Goal: Task Accomplishment & Management: Use online tool/utility

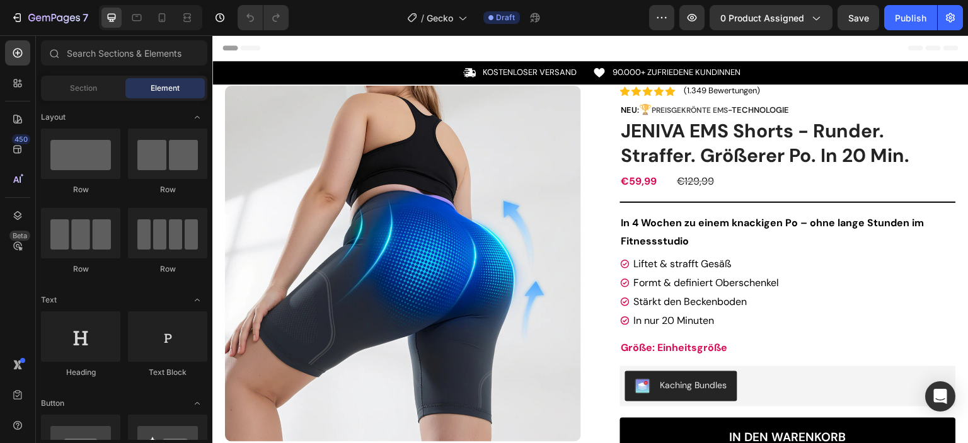
click at [446, 245] on img at bounding box center [403, 264] width 356 height 356
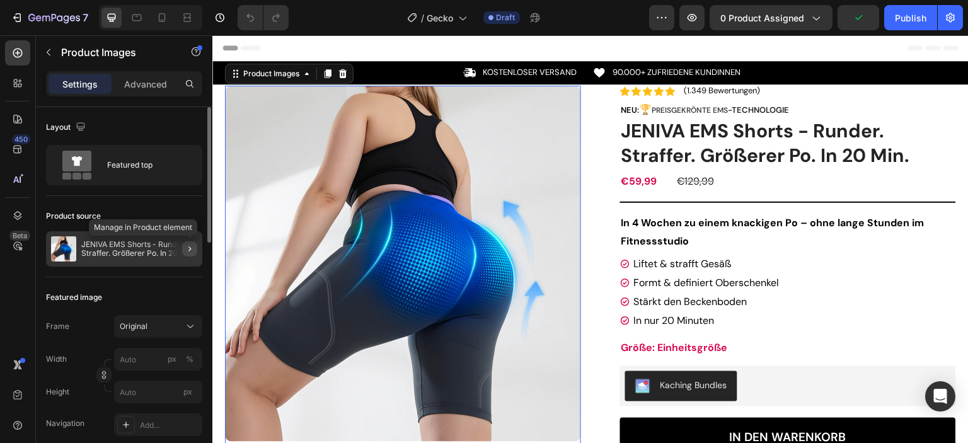
click at [185, 248] on icon "button" at bounding box center [190, 249] width 10 height 10
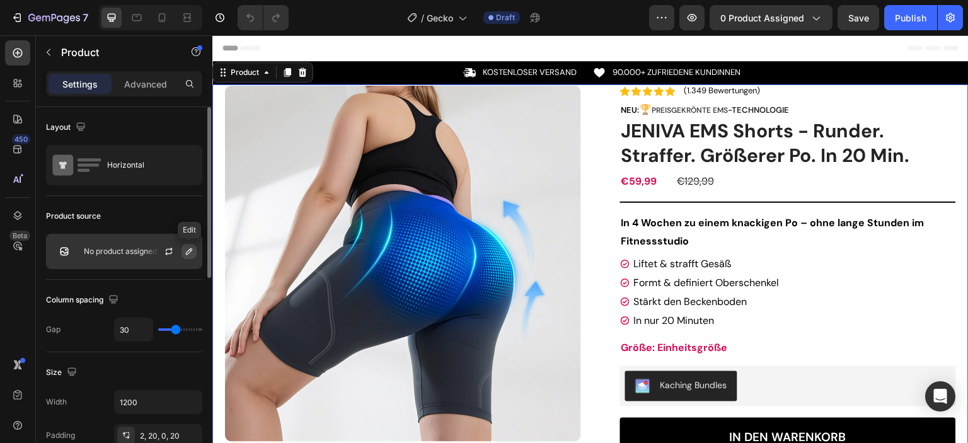
click at [191, 249] on icon "button" at bounding box center [189, 252] width 10 height 10
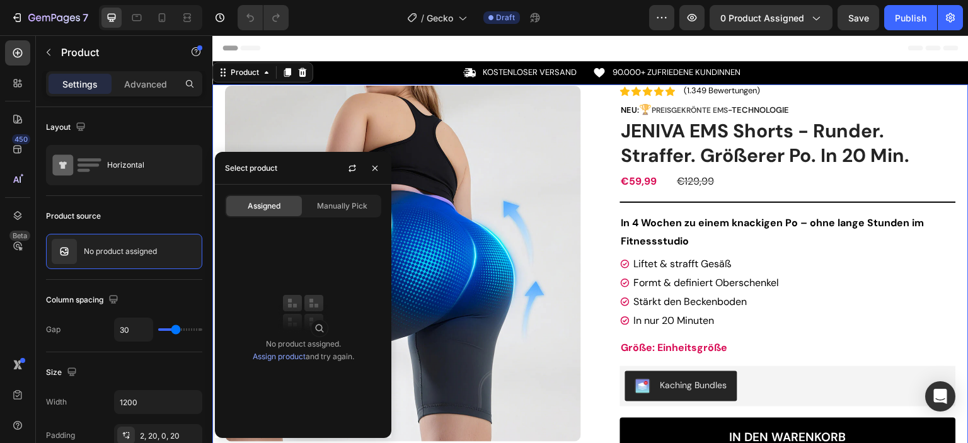
click at [282, 355] on link "Assign product" at bounding box center [279, 356] width 53 height 9
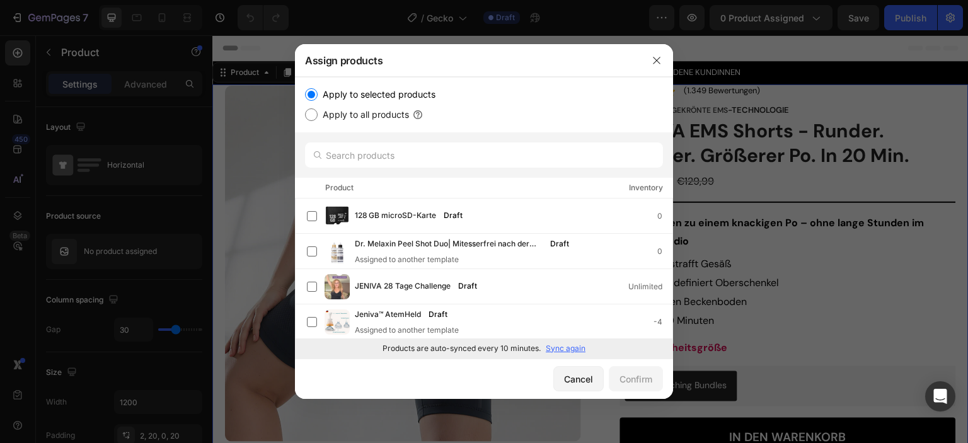
click at [569, 352] on p "Sync again" at bounding box center [566, 348] width 40 height 11
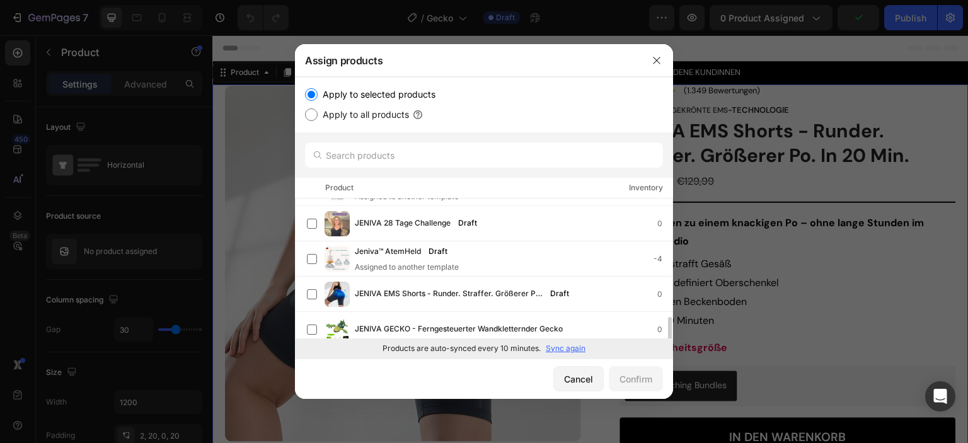
scroll to position [126, 0]
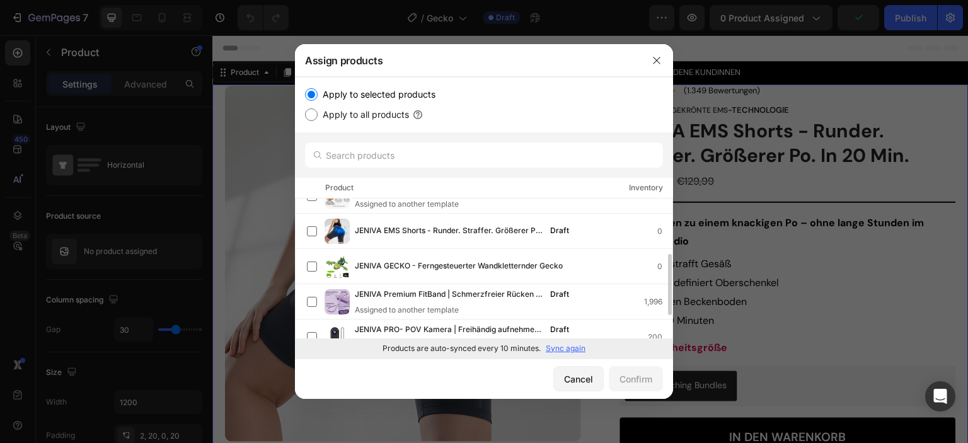
click at [499, 262] on span "JENIVA GECKO - Ferngesteuerter Wandkletternder Gecko" at bounding box center [459, 267] width 208 height 14
click at [624, 376] on div "Confirm" at bounding box center [636, 379] width 33 height 13
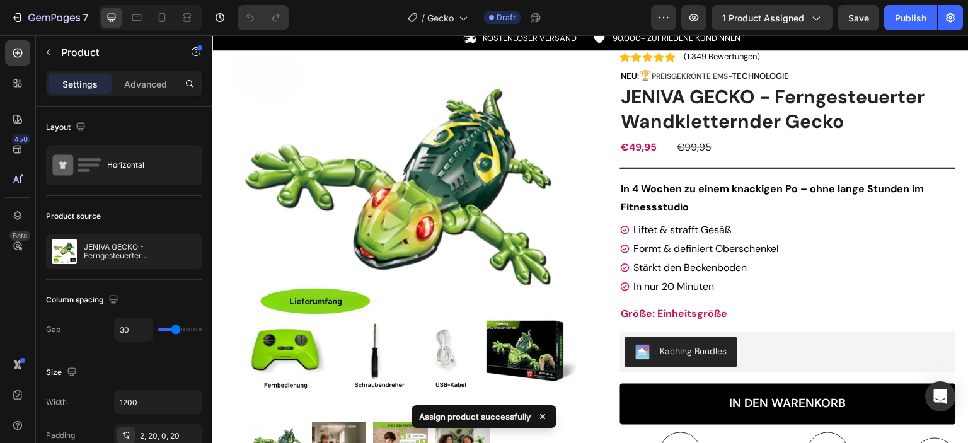
scroll to position [63, 0]
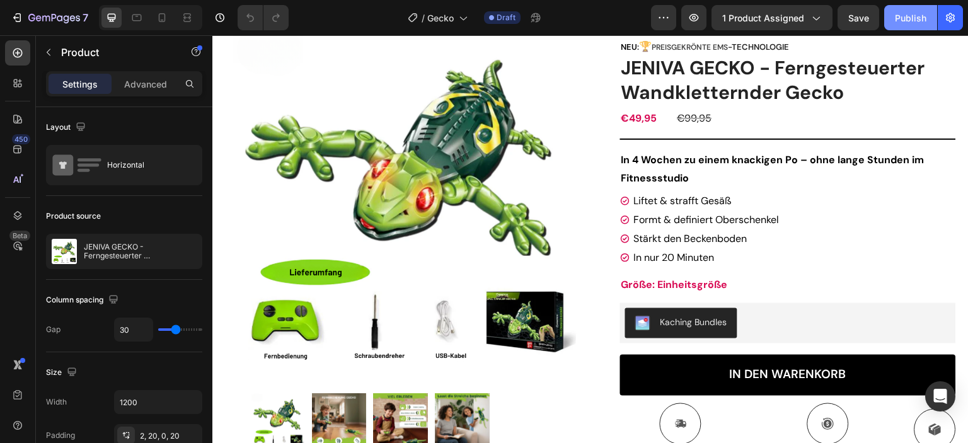
click at [914, 19] on div "Publish" at bounding box center [911, 17] width 32 height 13
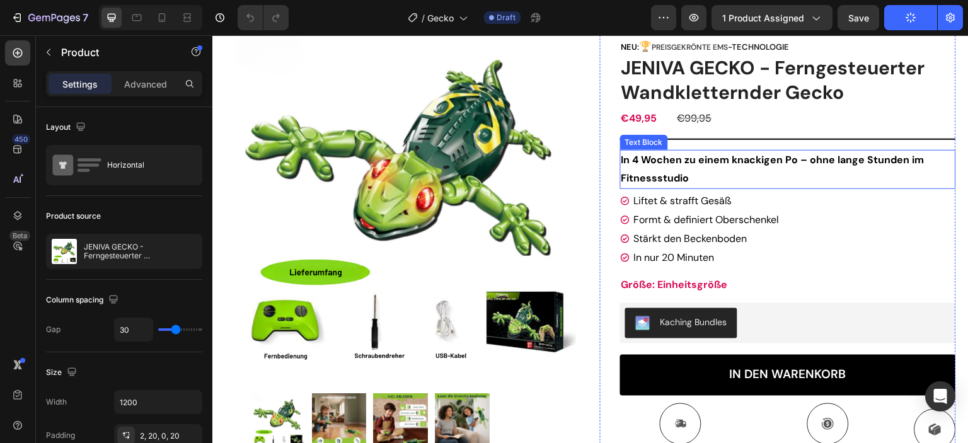
click at [731, 161] on strong "In 4 Wochen zu einem knackigen Po – ohne lange Stunden im Fitnessstudio" at bounding box center [773, 169] width 303 height 32
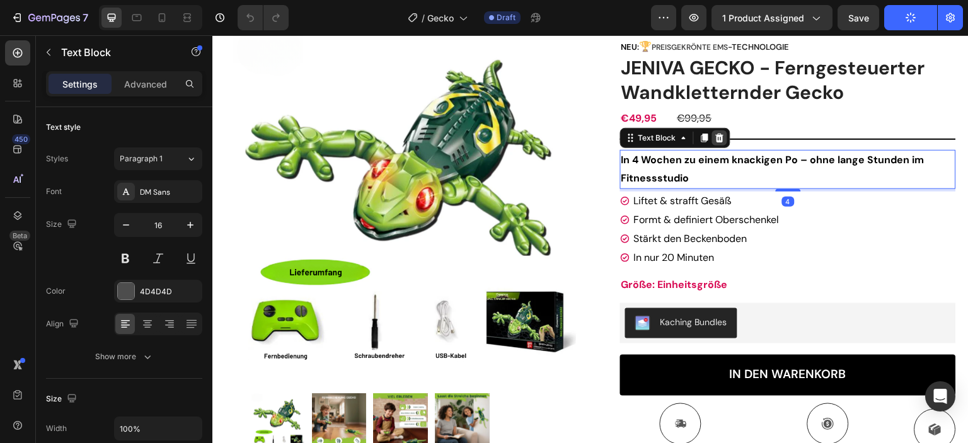
click at [716, 139] on icon at bounding box center [720, 138] width 8 height 9
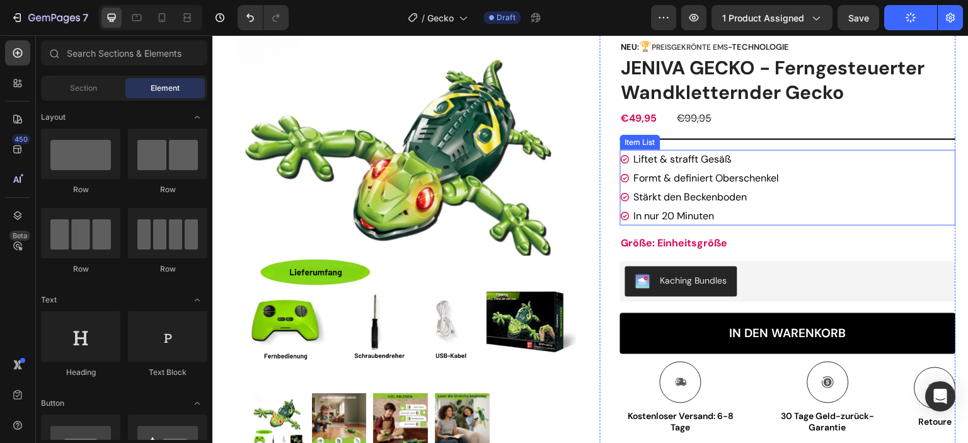
scroll to position [0, 0]
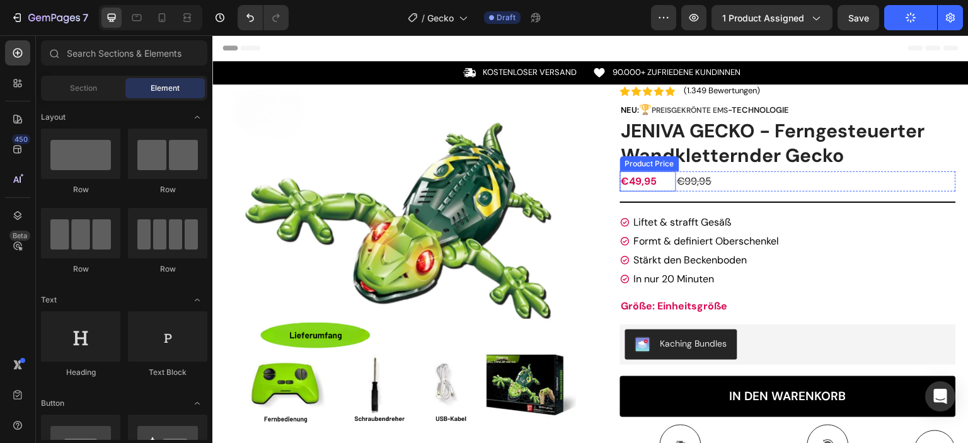
click at [649, 184] on div "€49,95" at bounding box center [648, 181] width 56 height 21
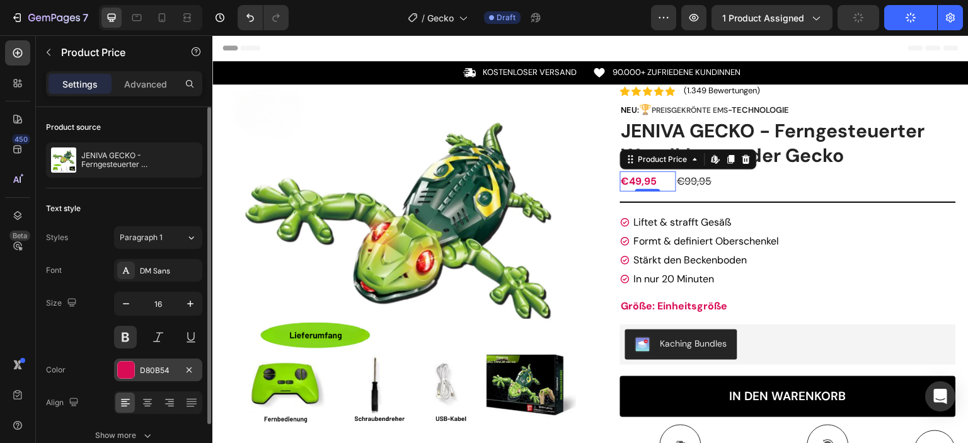
click at [134, 373] on div at bounding box center [126, 370] width 16 height 16
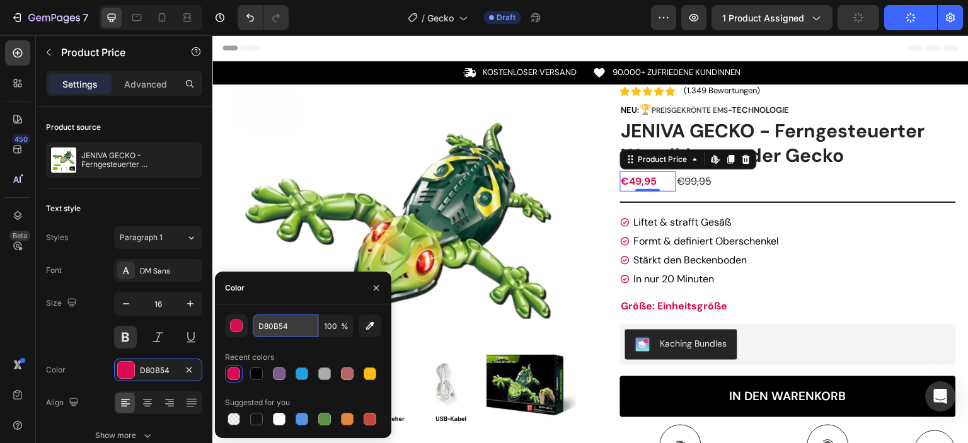
click at [279, 327] on input "D80B54" at bounding box center [286, 326] width 66 height 23
paste input "5EBF00"
type input "5EBF00"
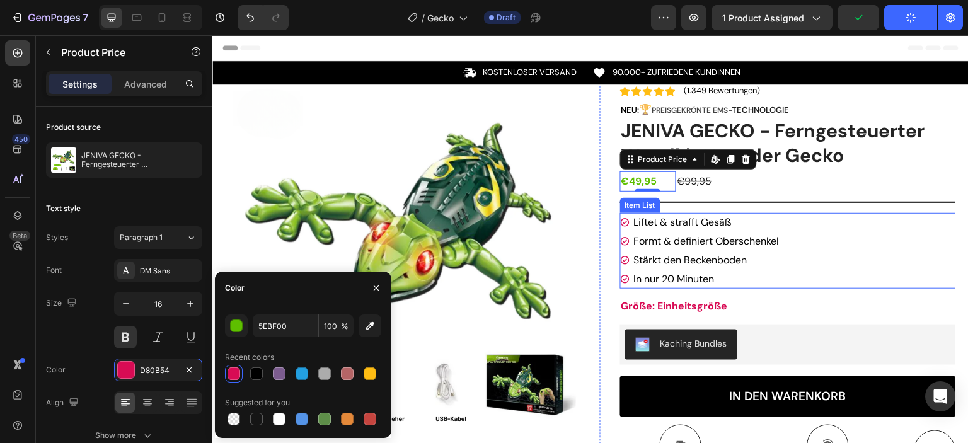
click at [864, 224] on div "Liftet & strafft Gesäß Formt & definiert Oberschenkel Stärkt den Beckenboden In…" at bounding box center [788, 251] width 336 height 76
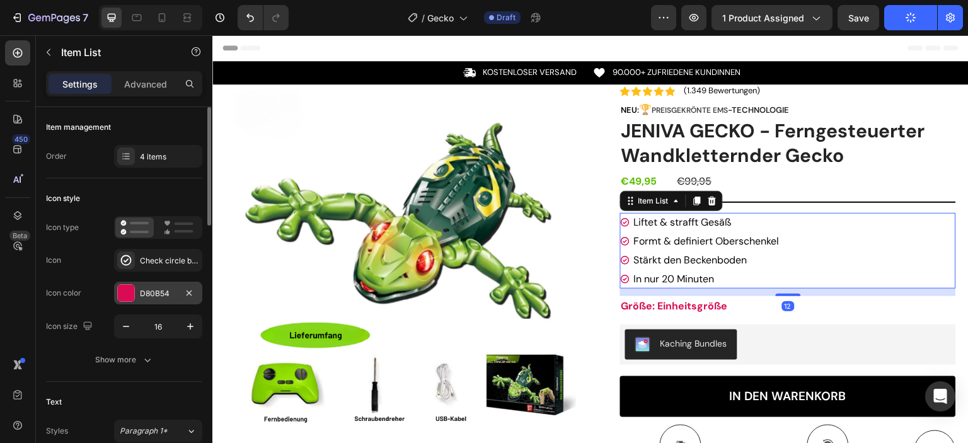
click at [125, 297] on div at bounding box center [126, 293] width 16 height 16
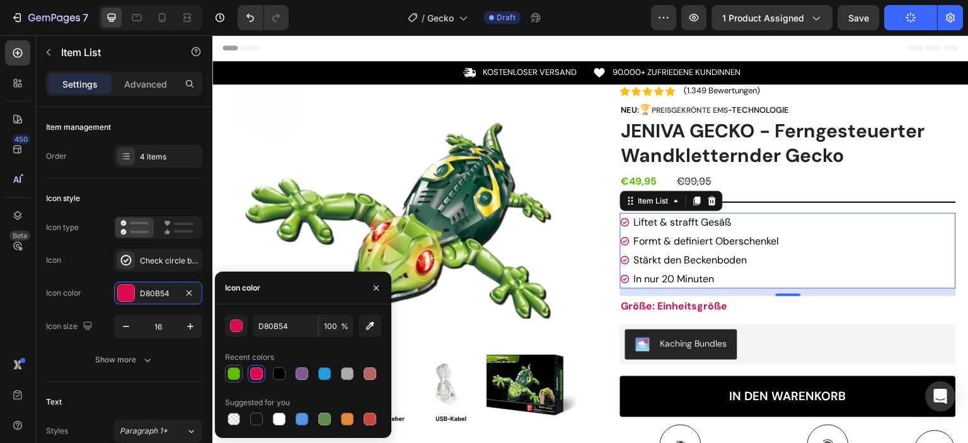
click at [235, 370] on div at bounding box center [234, 374] width 13 height 13
type input "5EBF00"
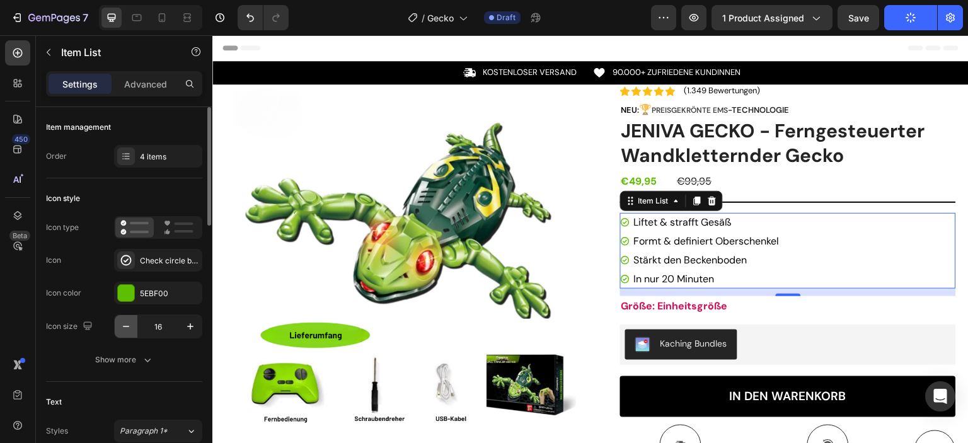
click at [122, 322] on icon "button" at bounding box center [126, 326] width 13 height 13
click at [184, 327] on icon "button" at bounding box center [190, 326] width 13 height 13
type input "16"
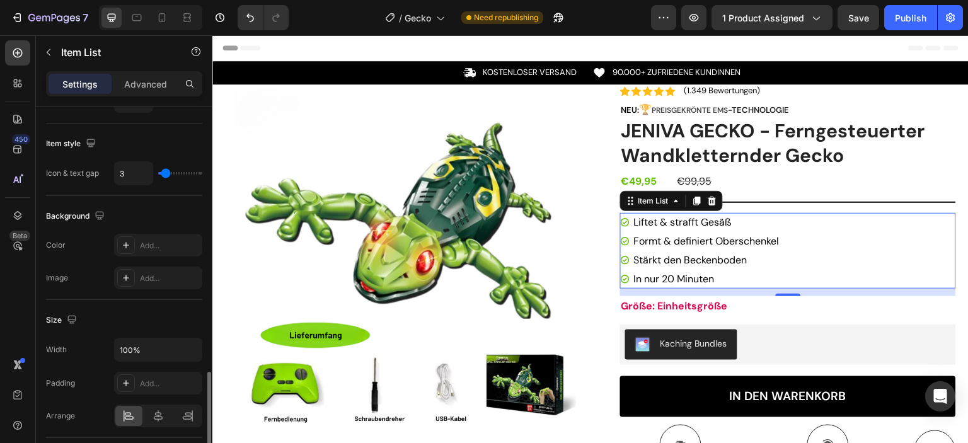
scroll to position [630, 0]
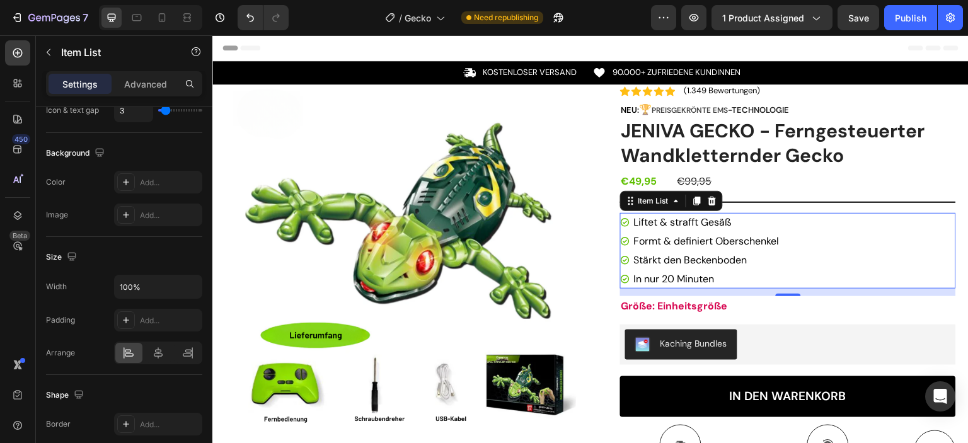
click at [928, 236] on div "Liftet & strafft Gesäß Formt & definiert Oberschenkel Stärkt den Beckenboden In…" at bounding box center [788, 251] width 336 height 76
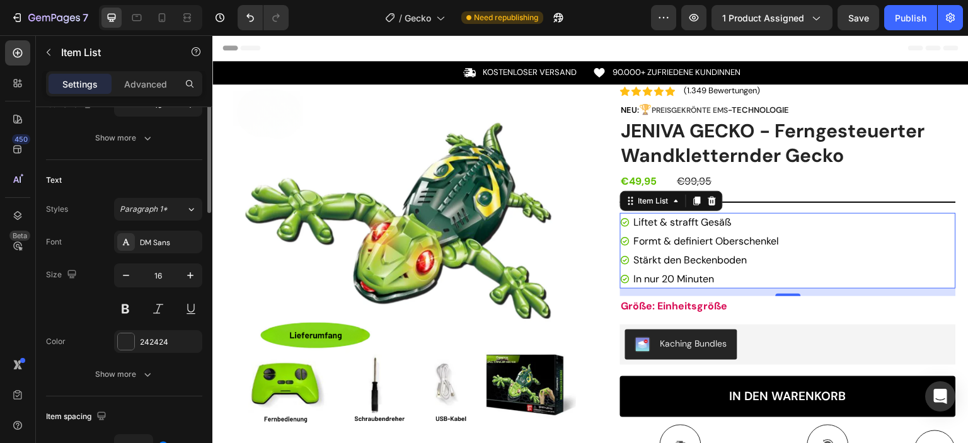
scroll to position [159, 0]
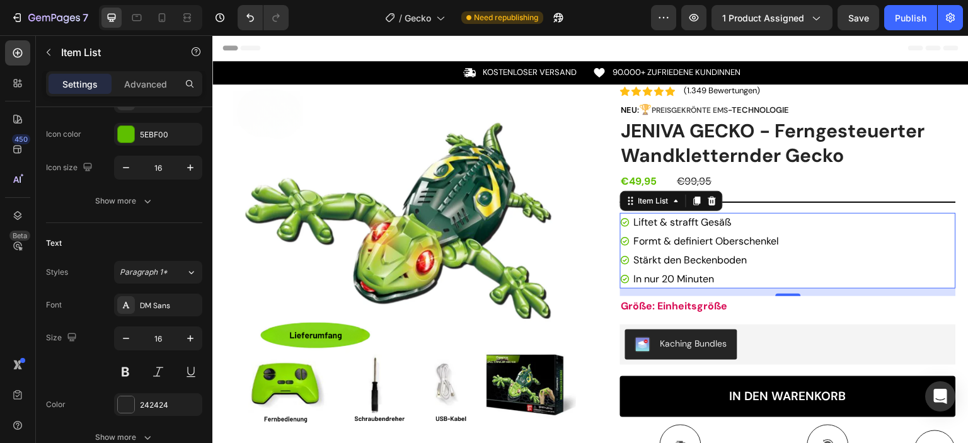
click at [731, 220] on p "Liftet & strafft Gesäß" at bounding box center [707, 222] width 146 height 15
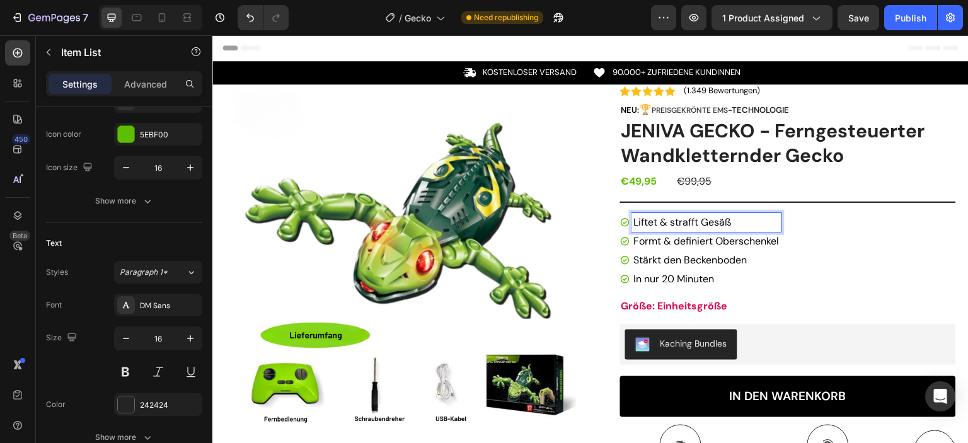
click at [723, 222] on span "Liftet & strafft Gesäß" at bounding box center [683, 222] width 98 height 13
click at [640, 245] on span "Formt & definiert Oberschenkel" at bounding box center [707, 241] width 146 height 13
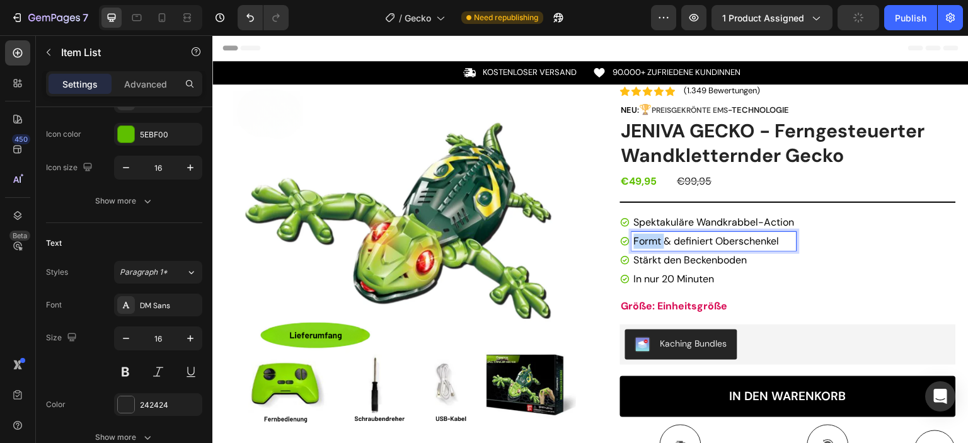
click at [640, 245] on span "Formt & definiert Oberschenkel" at bounding box center [707, 241] width 146 height 13
click at [658, 260] on span "Stärkt den Beckenboden" at bounding box center [690, 259] width 113 height 13
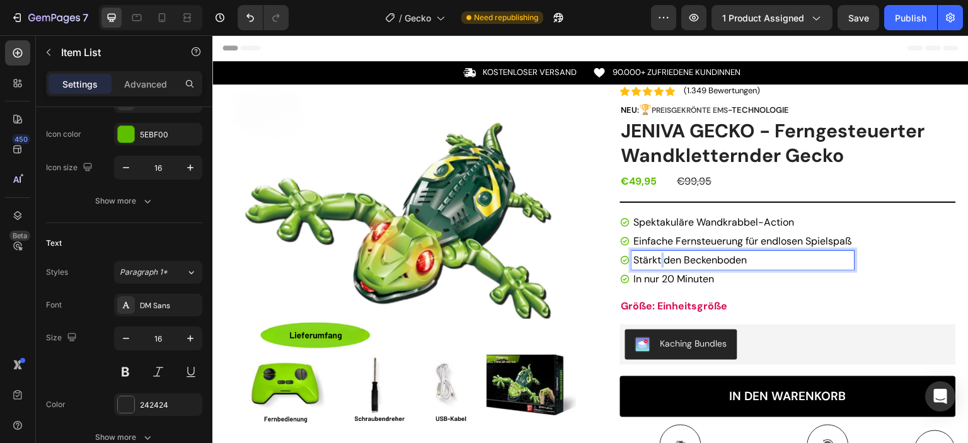
click at [658, 260] on span "Stärkt den Beckenboden" at bounding box center [690, 259] width 113 height 13
click at [671, 277] on span "In nur 20 Minuten" at bounding box center [674, 278] width 81 height 13
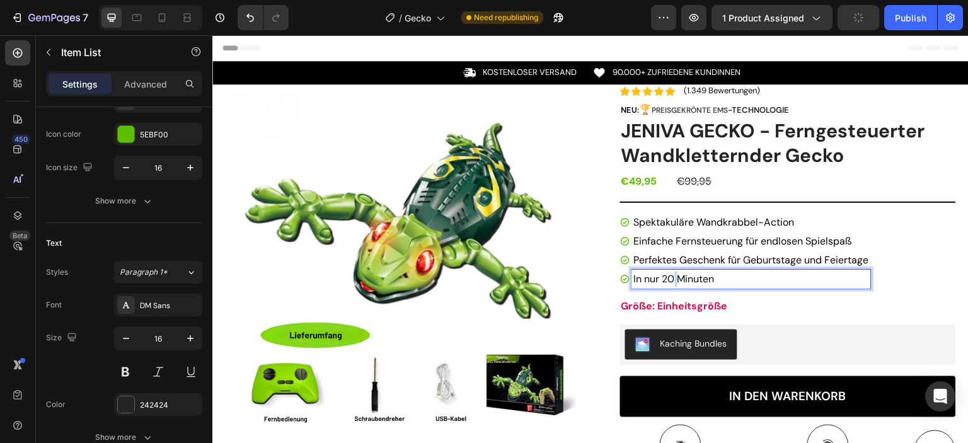
click at [671, 277] on span "In nur 20 Minuten" at bounding box center [674, 278] width 81 height 13
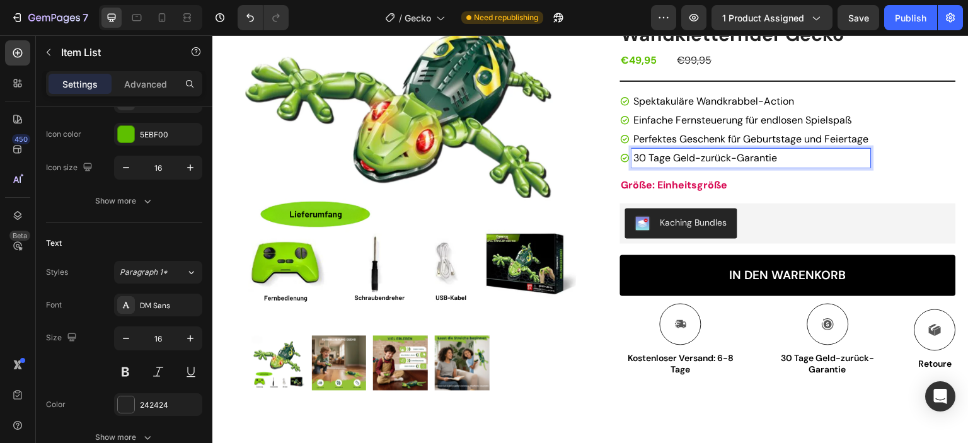
scroll to position [0, 0]
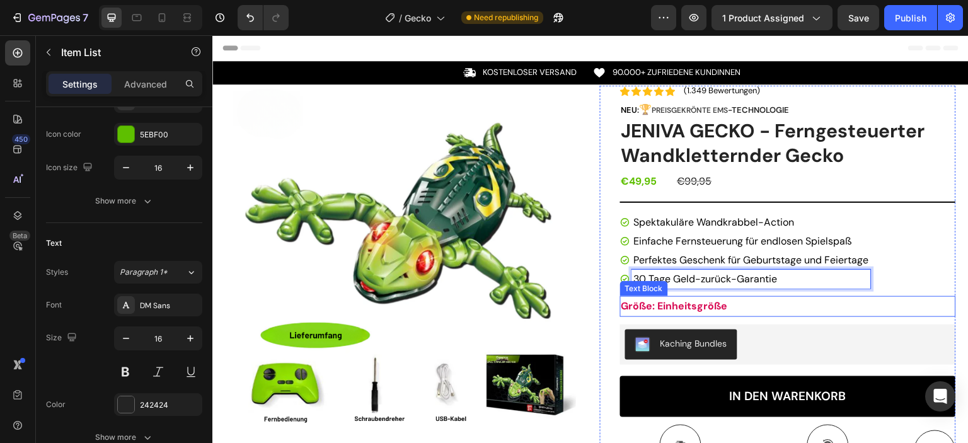
click at [705, 306] on strong "Größe: Einheitsgröße" at bounding box center [675, 305] width 107 height 13
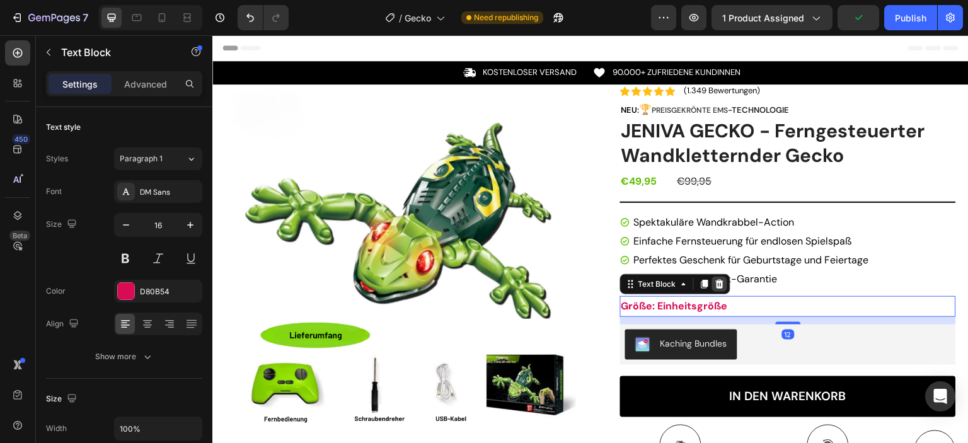
click at [719, 284] on icon at bounding box center [720, 284] width 10 height 10
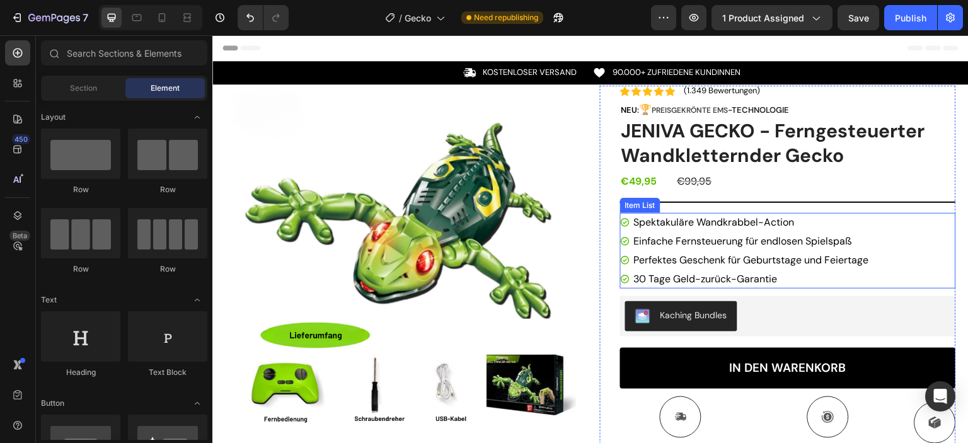
click at [841, 260] on span "Perfektes Geschenk für Geburtstage und Feiertage" at bounding box center [751, 259] width 235 height 13
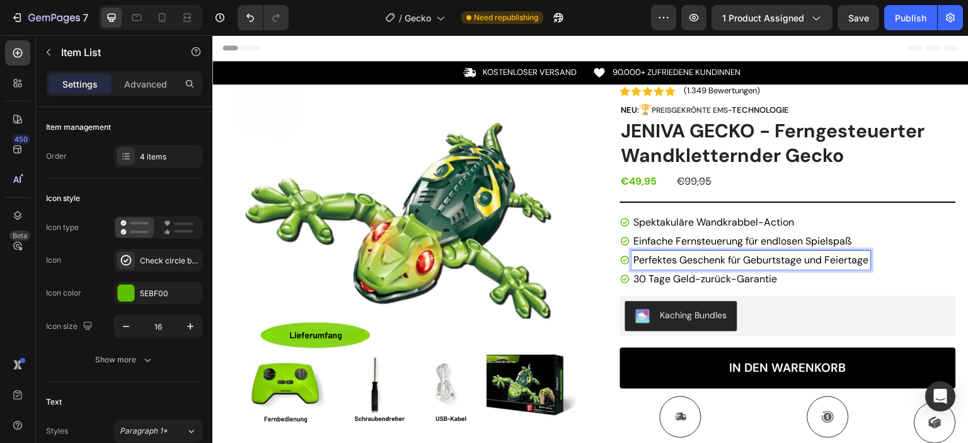
click at [832, 260] on span "Perfektes Geschenk für Geburtstage und Feiertage" at bounding box center [751, 259] width 235 height 13
click at [879, 253] on div "Spektakuläre Wandkrabbel-Action Einfache Fernsteuerung für endlosen Spielspaß P…" at bounding box center [788, 251] width 336 height 76
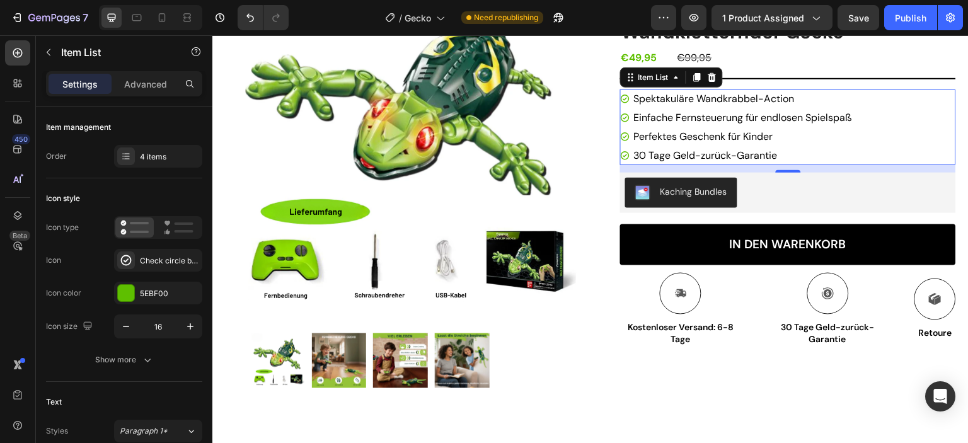
scroll to position [189, 0]
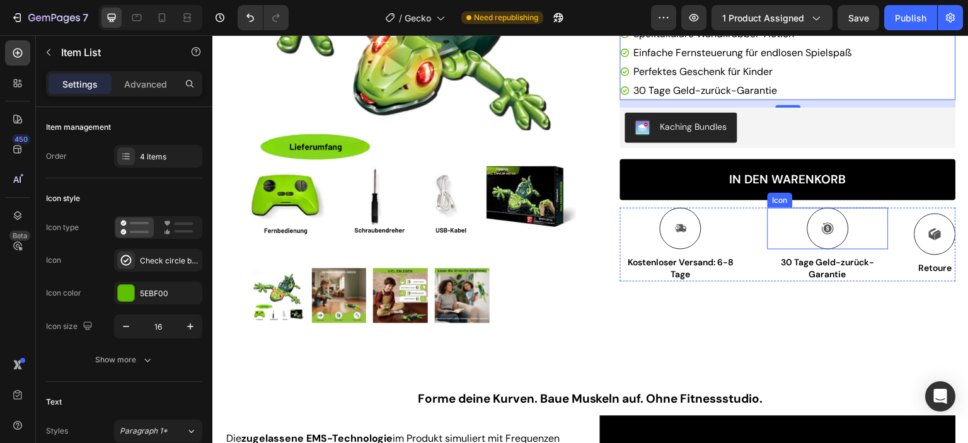
click at [777, 237] on div "Icon" at bounding box center [829, 228] width 122 height 42
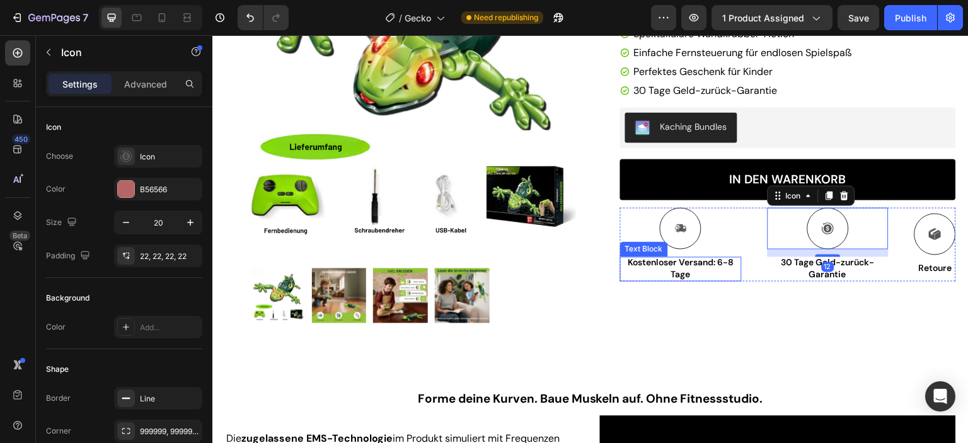
click at [690, 271] on p "Kostenloser Versand: 6-8 Tage" at bounding box center [681, 268] width 119 height 23
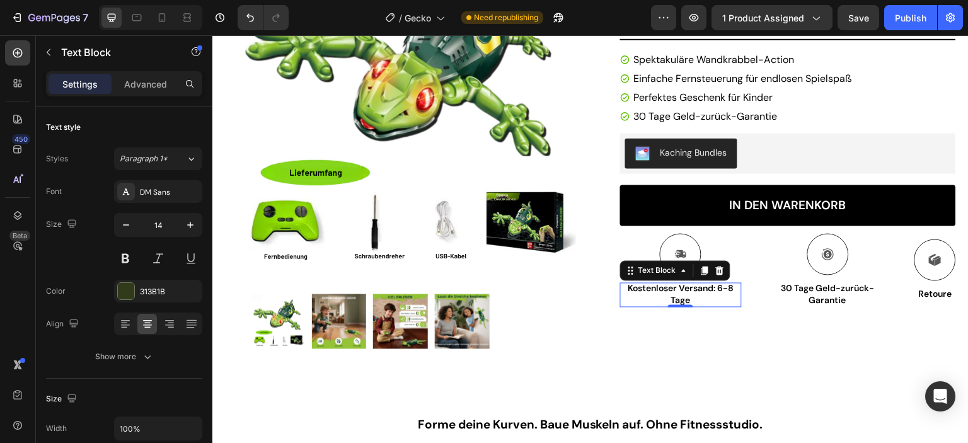
scroll to position [126, 0]
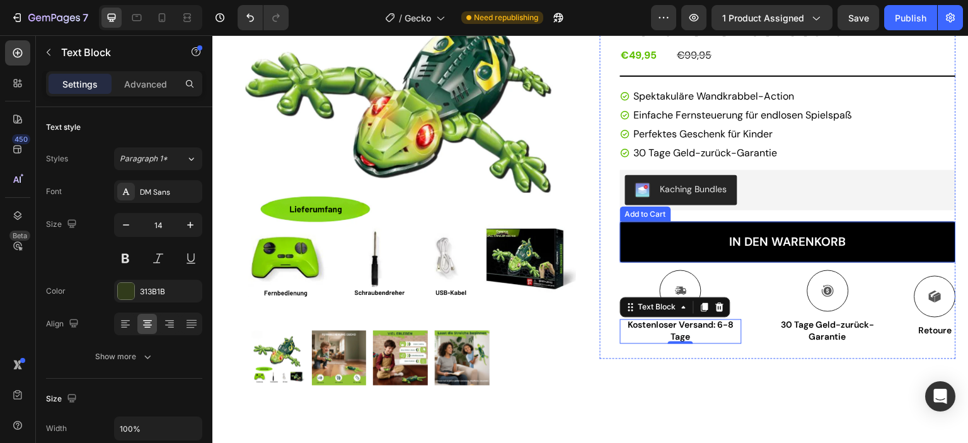
click at [920, 232] on button "IN DEN WARENKORB" at bounding box center [788, 242] width 336 height 41
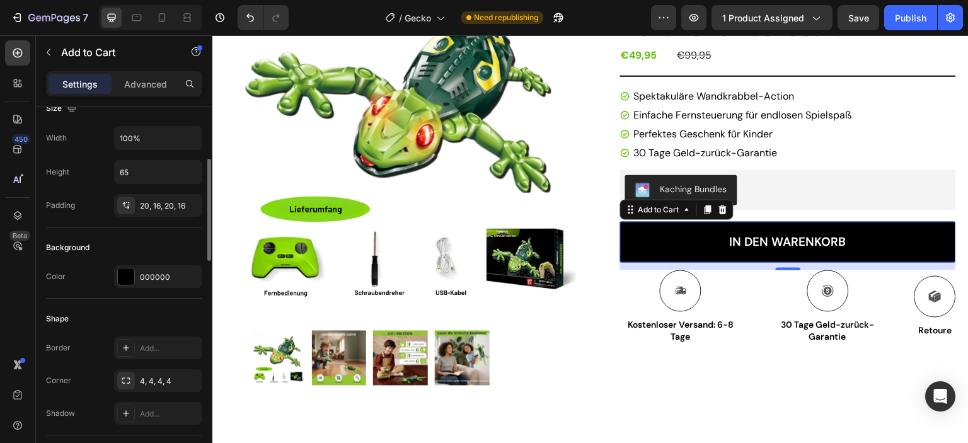
scroll to position [252, 0]
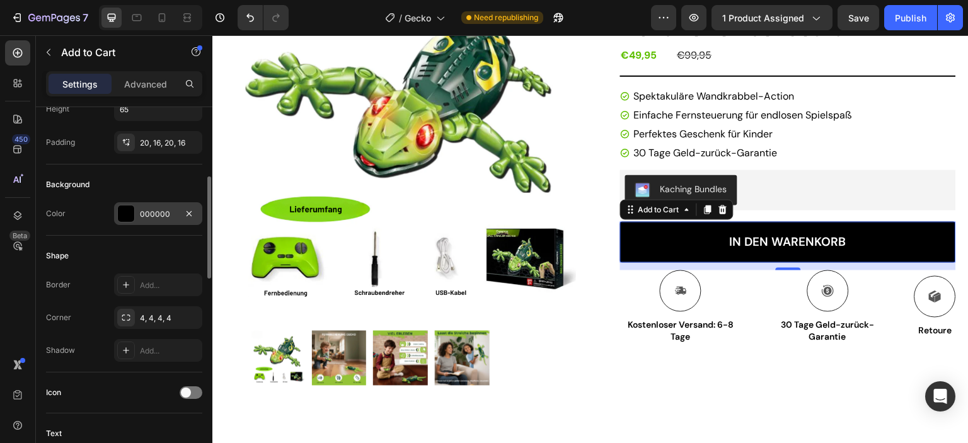
click at [130, 220] on div at bounding box center [126, 214] width 16 height 16
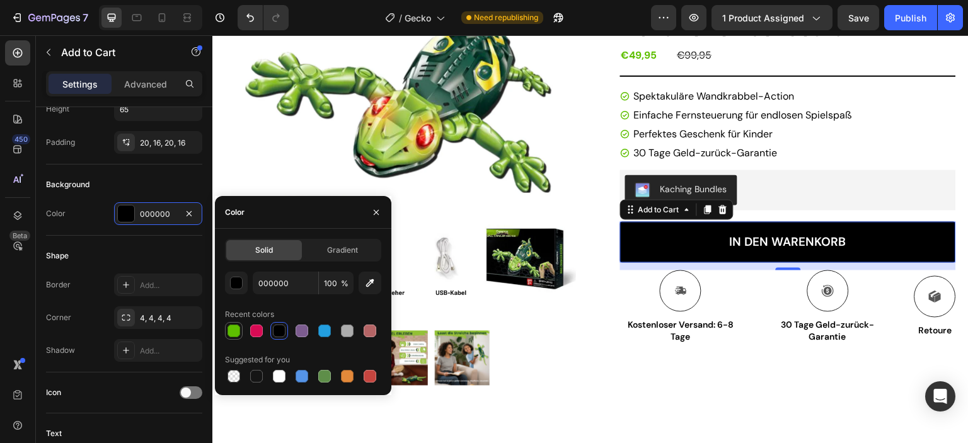
click at [233, 328] on div at bounding box center [234, 331] width 13 height 13
type input "5EBF00"
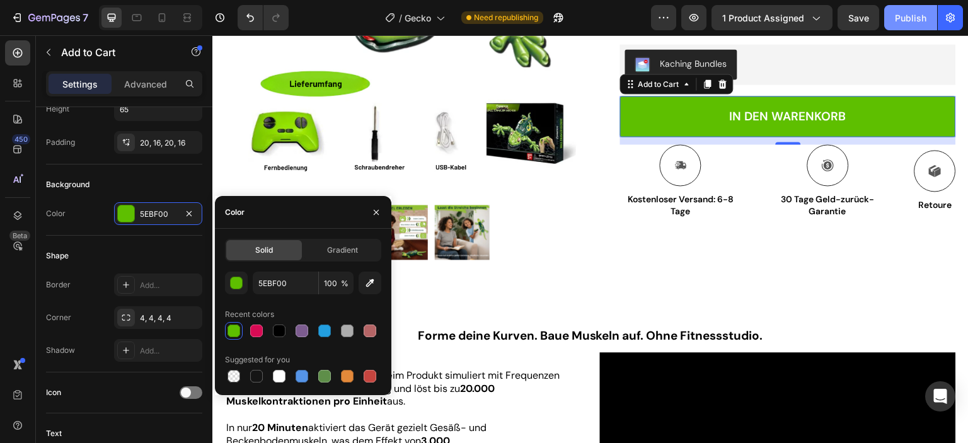
click at [895, 19] on button "Publish" at bounding box center [911, 17] width 53 height 25
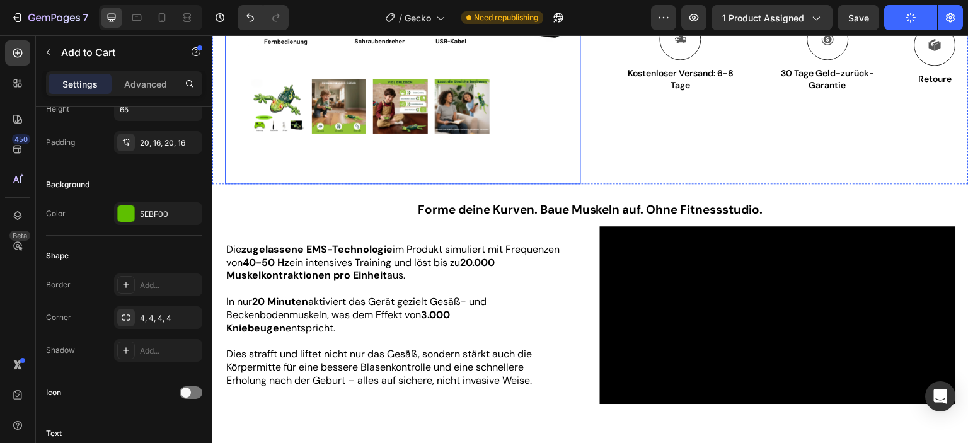
scroll to position [315, 0]
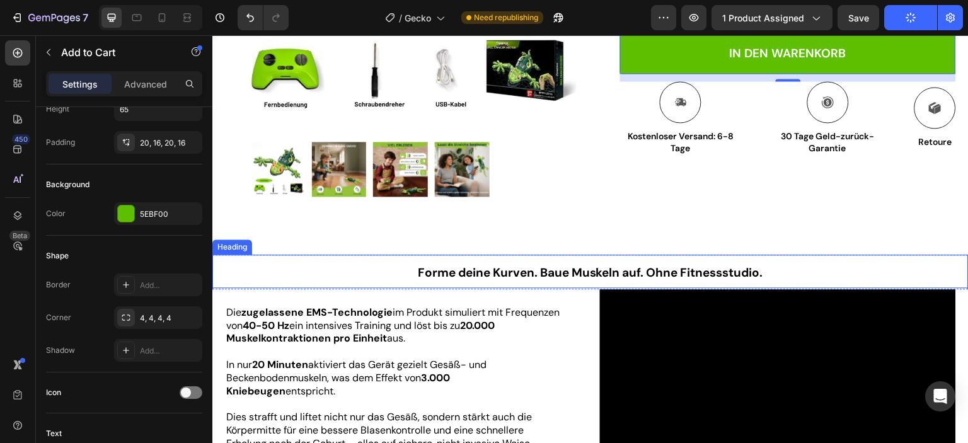
click at [518, 274] on span "Forme deine Kurven. Baue Muskeln auf. Ohne Fitnessstudio." at bounding box center [590, 273] width 345 height 16
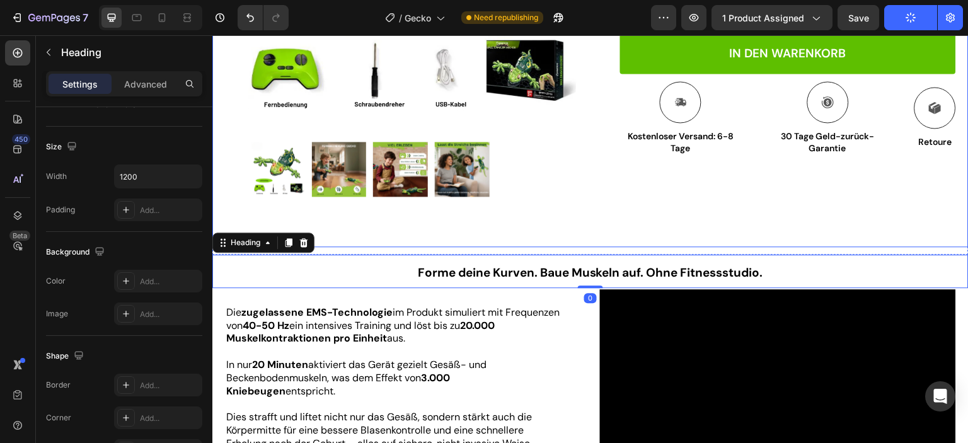
scroll to position [0, 0]
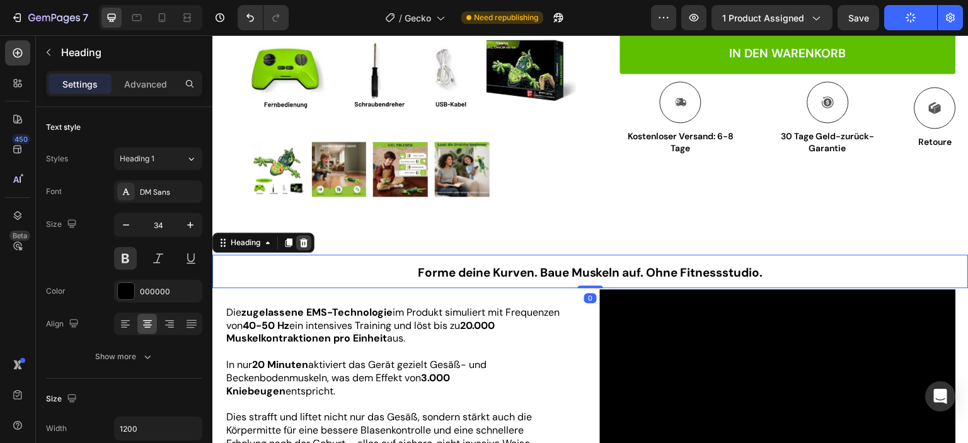
click at [305, 241] on icon at bounding box center [304, 242] width 8 height 9
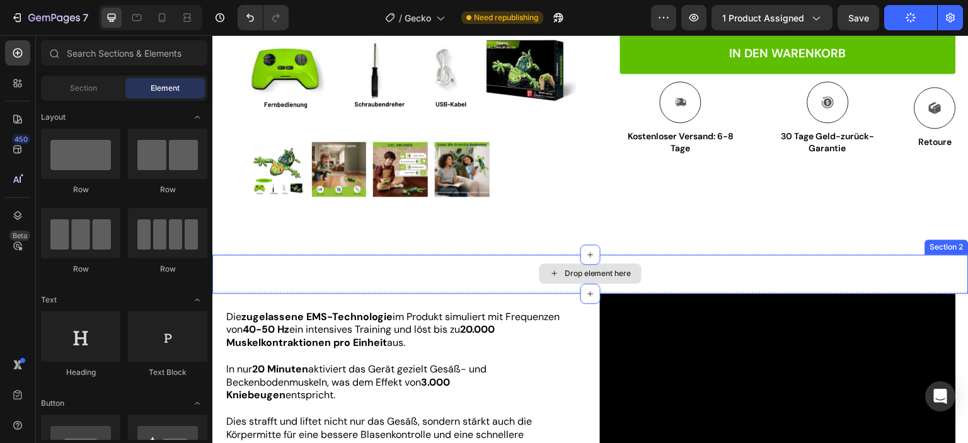
click at [453, 270] on div "Drop element here" at bounding box center [590, 274] width 757 height 38
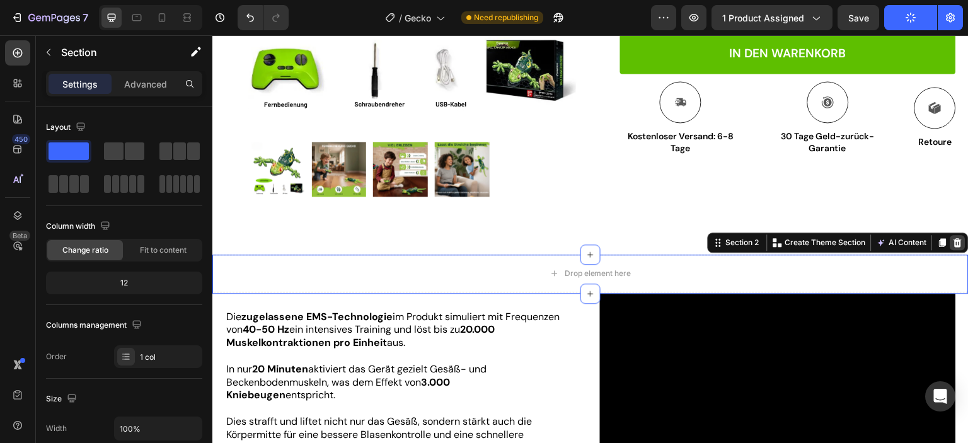
click at [953, 238] on icon at bounding box center [958, 243] width 10 height 10
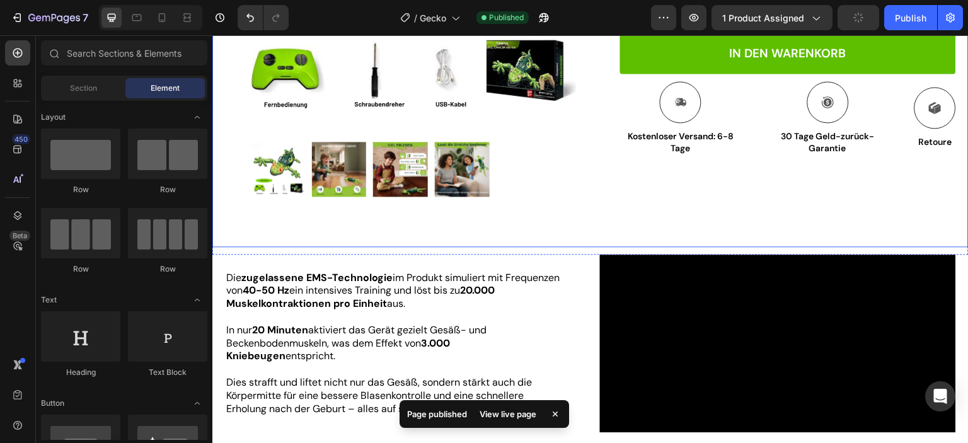
scroll to position [126, 0]
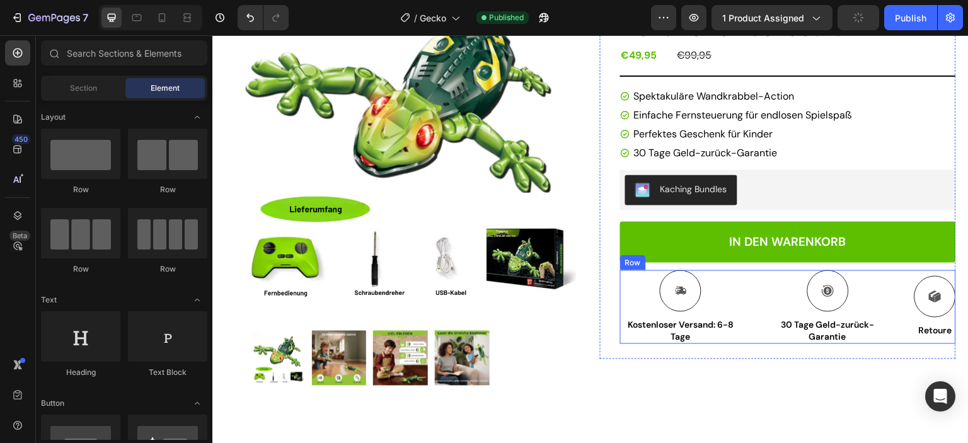
click at [743, 272] on div "Icon Kostenloser Versand: 6-8 Tage Text Block Icon 30 Tage Geld-zurück-Garantie…" at bounding box center [788, 306] width 336 height 73
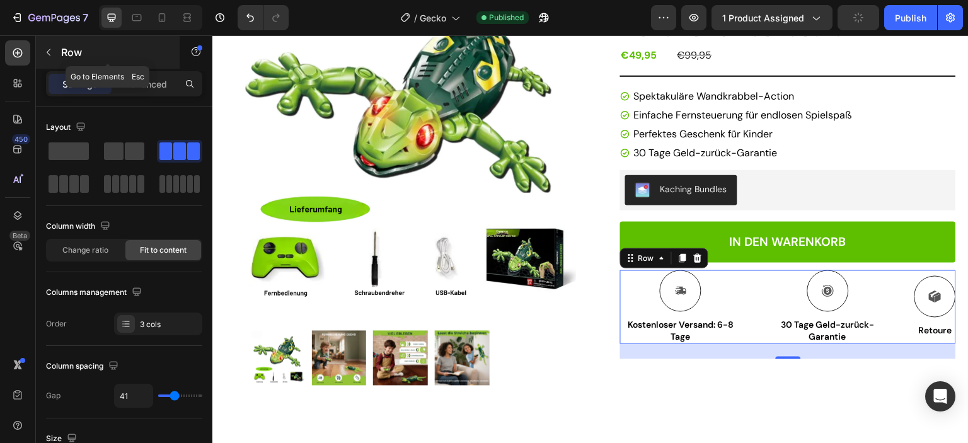
click at [45, 55] on icon "button" at bounding box center [49, 52] width 10 height 10
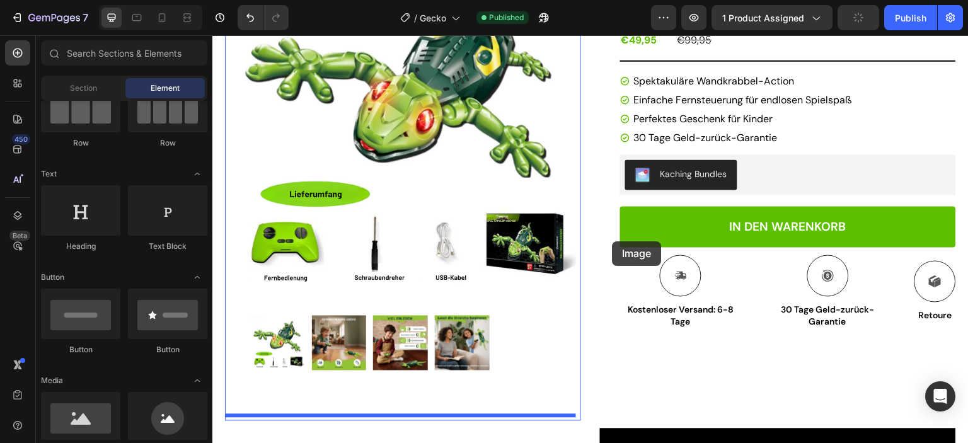
scroll to position [157, 0]
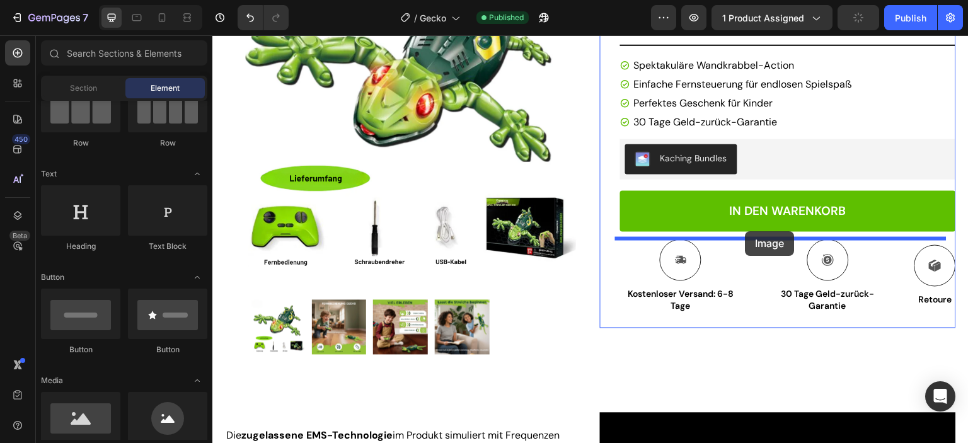
drag, startPoint x: 305, startPoint y: 453, endPoint x: 746, endPoint y: 231, distance: 494.0
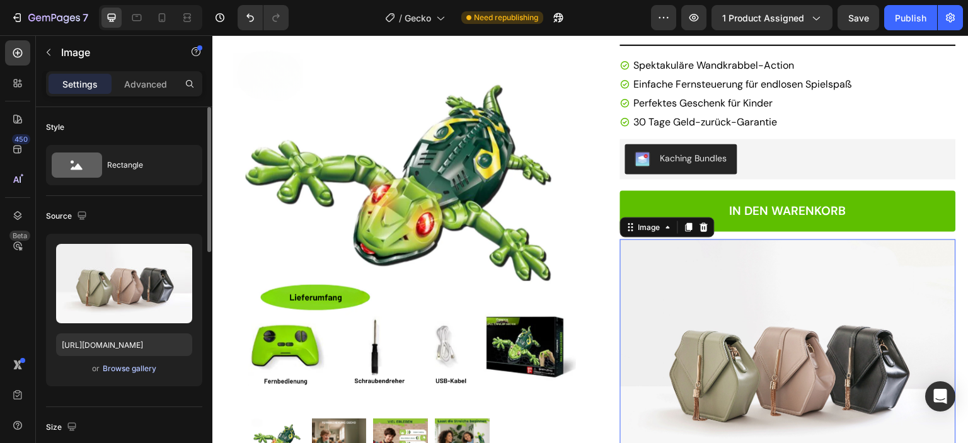
click at [126, 365] on div "Browse gallery" at bounding box center [130, 368] width 54 height 11
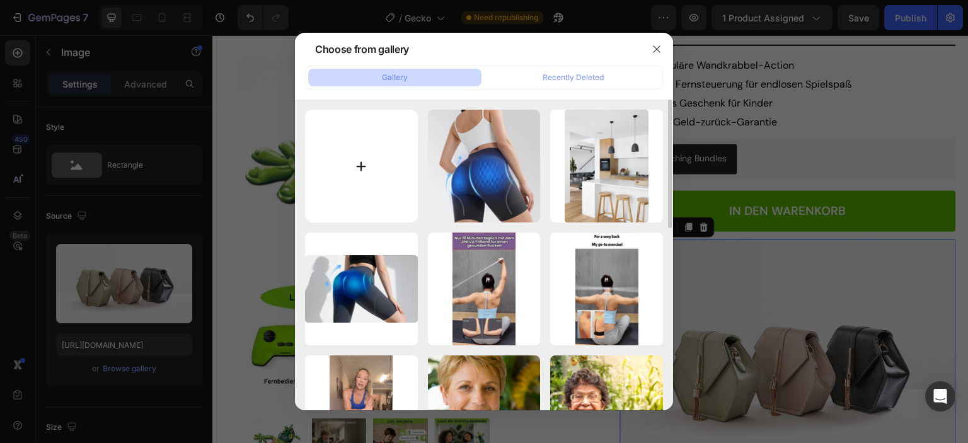
click at [359, 166] on input "file" at bounding box center [361, 166] width 113 height 113
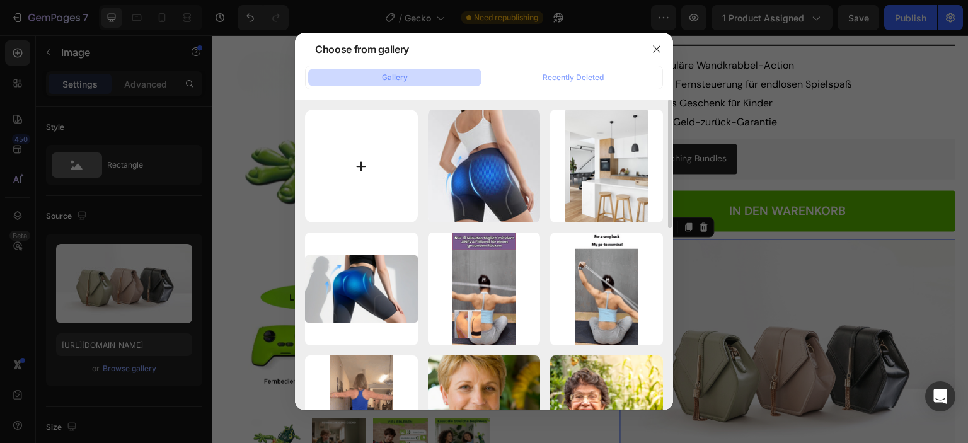
type input "C:\fakepath\payment method icons.PNG"
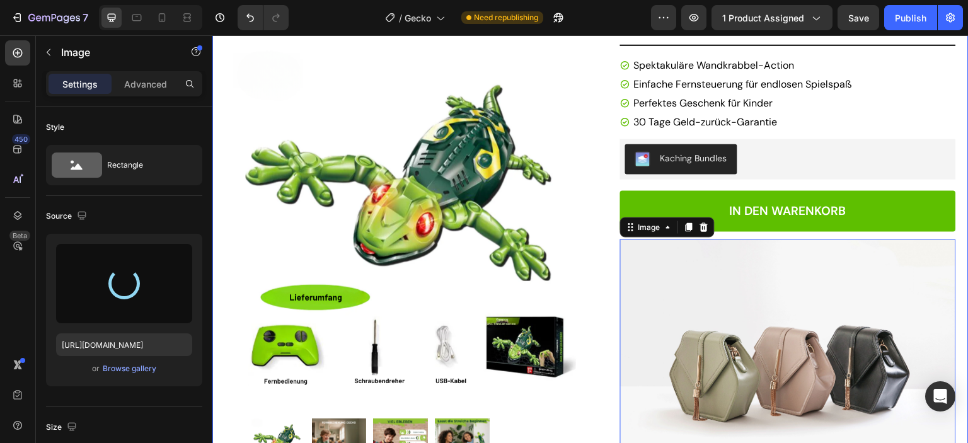
type input "[URL][DOMAIN_NAME]"
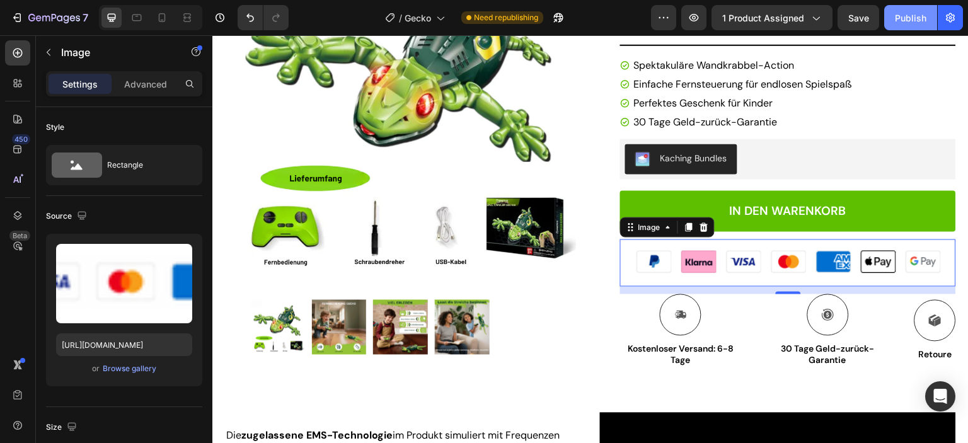
click at [914, 20] on div "Publish" at bounding box center [911, 17] width 32 height 13
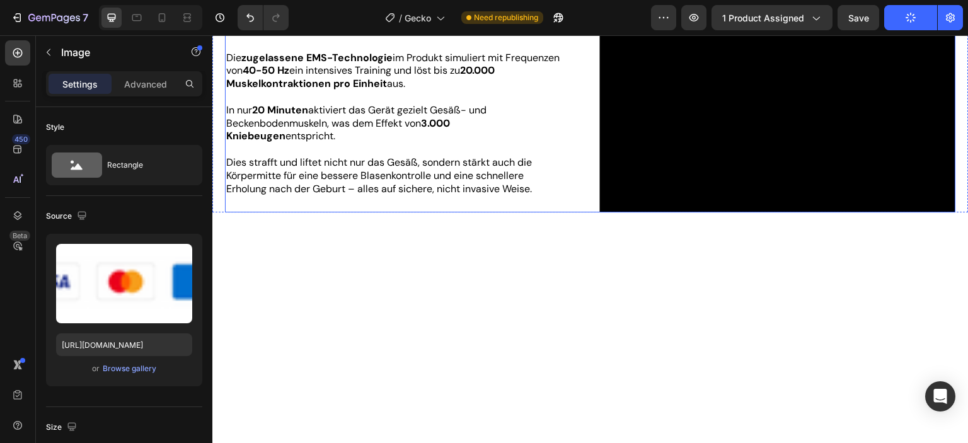
scroll to position [346, 0]
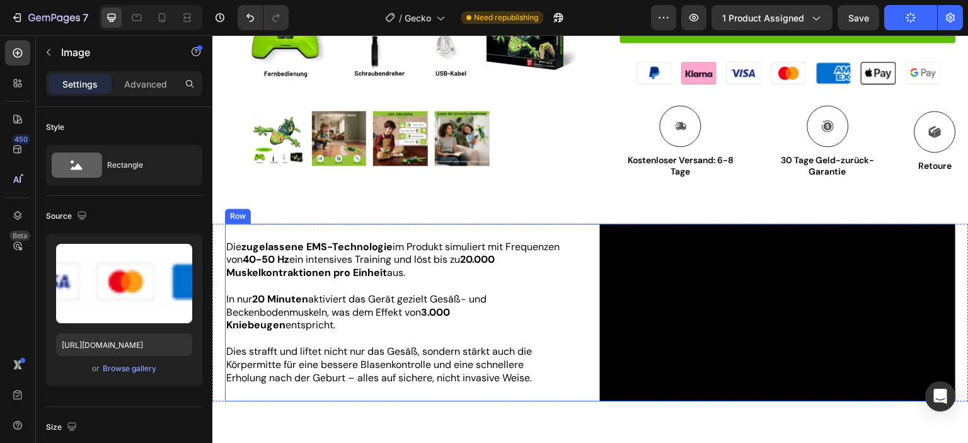
click at [514, 282] on div "Die zugelassene EMS-Technologie im Produkt simuliert mit Frequenzen von 40-50 H…" at bounding box center [403, 313] width 356 height 178
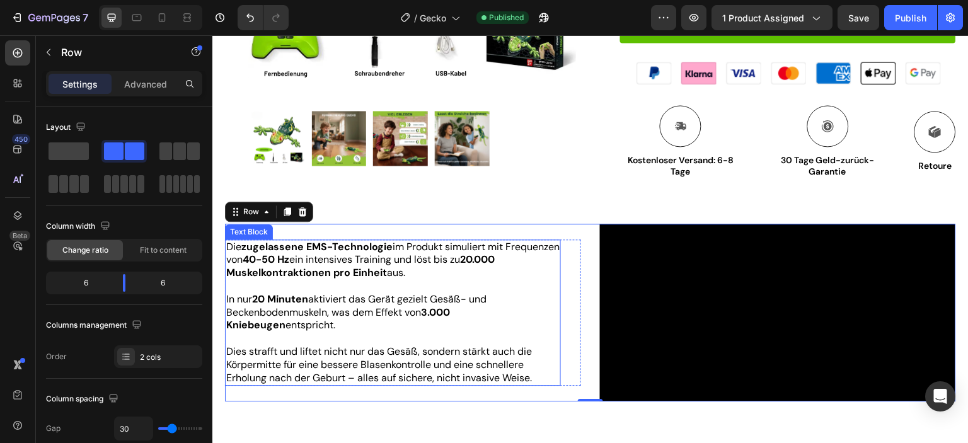
click at [475, 280] on span "Die zugelassene EMS-Technologie im Produkt simuliert mit Frequenzen von 40-50 H…" at bounding box center [393, 260] width 334 height 40
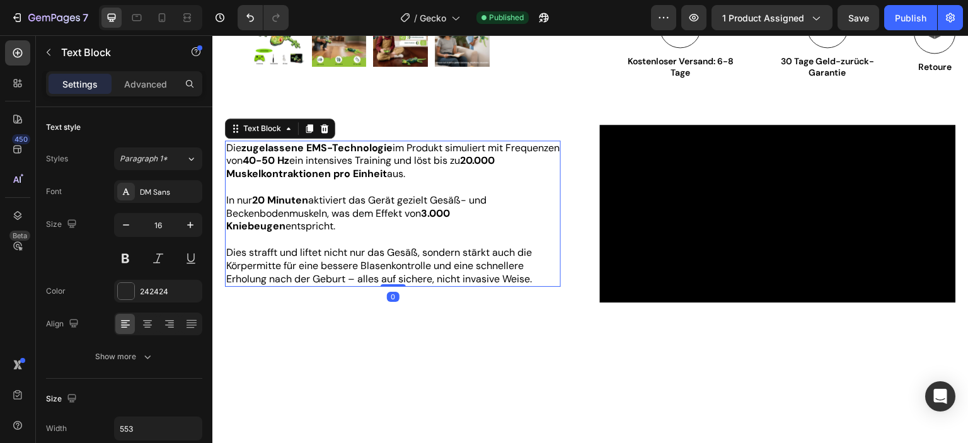
scroll to position [472, 0]
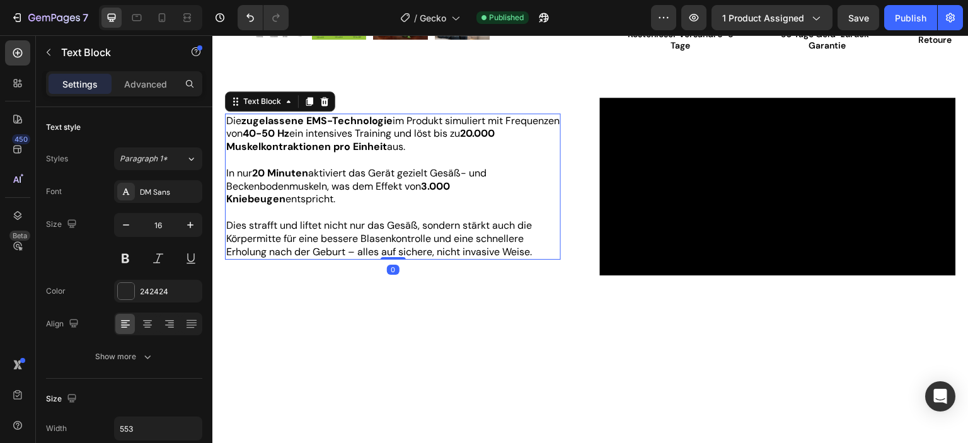
click at [483, 258] on span "Dies strafft und liftet nicht nur das Gesäß, sondern stärkt auch die Körpermitt…" at bounding box center [379, 239] width 306 height 40
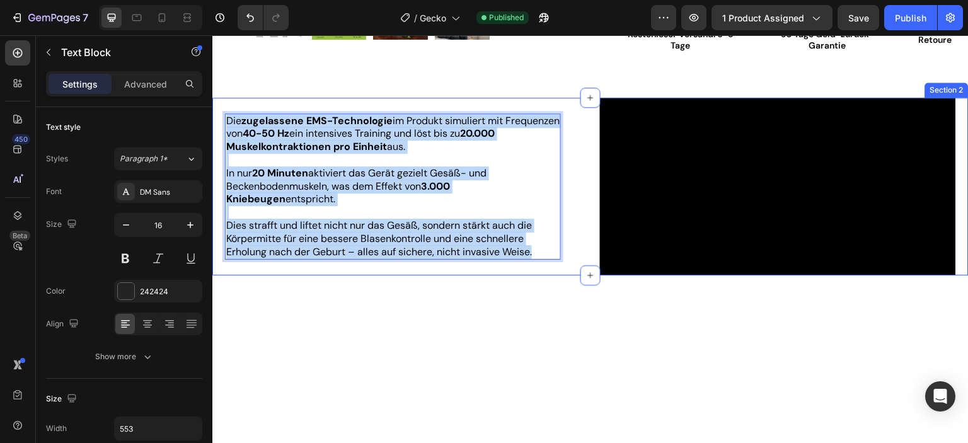
drag, startPoint x: 535, startPoint y: 331, endPoint x: 219, endPoint y: 199, distance: 342.5
click at [219, 199] on div "Die zugelassene EMS-Technologie im Produkt simuliert mit Frequenzen von 40-50 H…" at bounding box center [590, 187] width 757 height 178
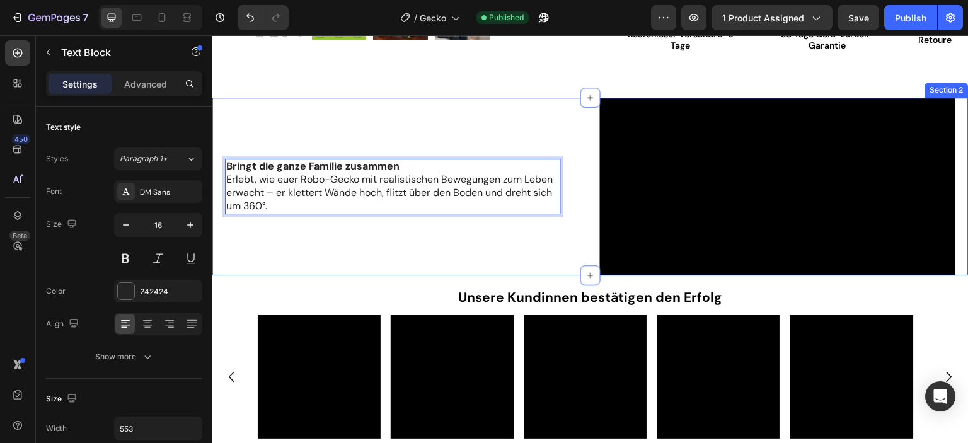
scroll to position [518, 0]
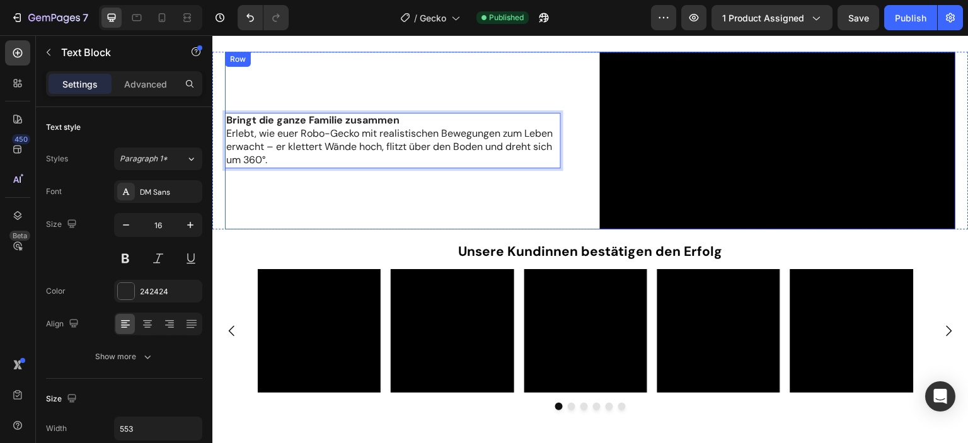
click at [436, 230] on div "Bringt die ganze Familie zusammen Erlebt, wie euer Robo-Gecko mit realistischen…" at bounding box center [403, 141] width 356 height 178
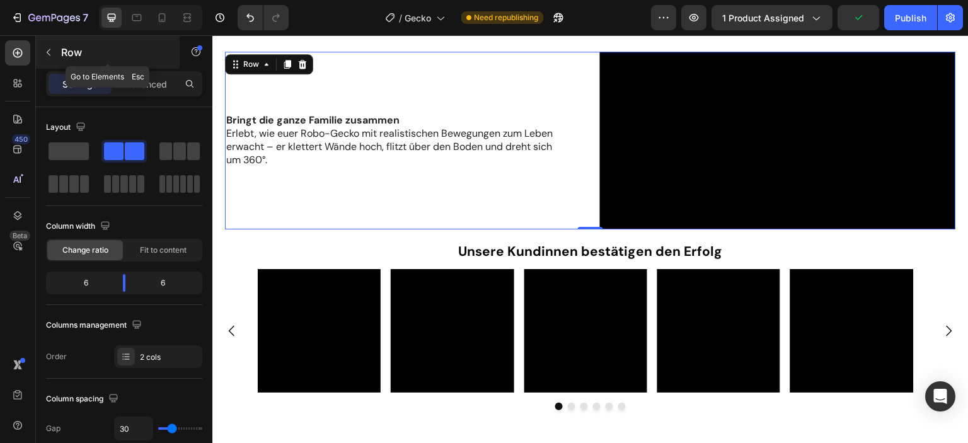
click at [49, 54] on icon "button" at bounding box center [49, 52] width 4 height 7
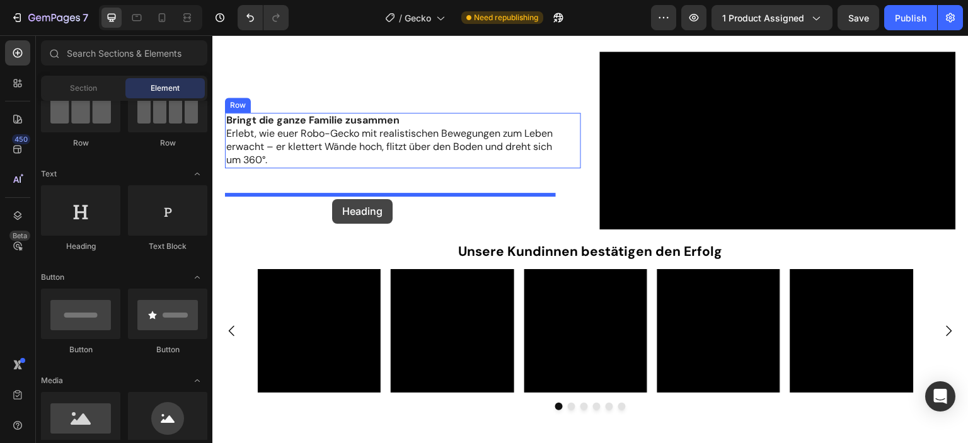
drag, startPoint x: 296, startPoint y: 257, endPoint x: 332, endPoint y: 199, distance: 68.6
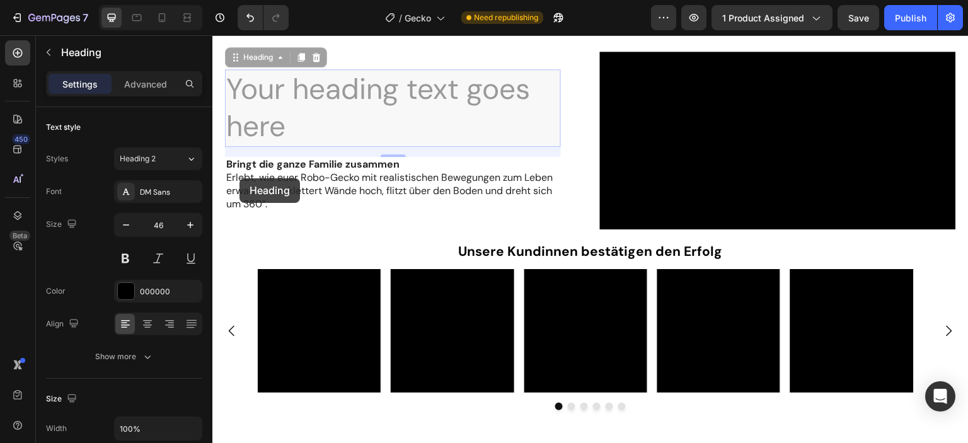
scroll to position [474, 0]
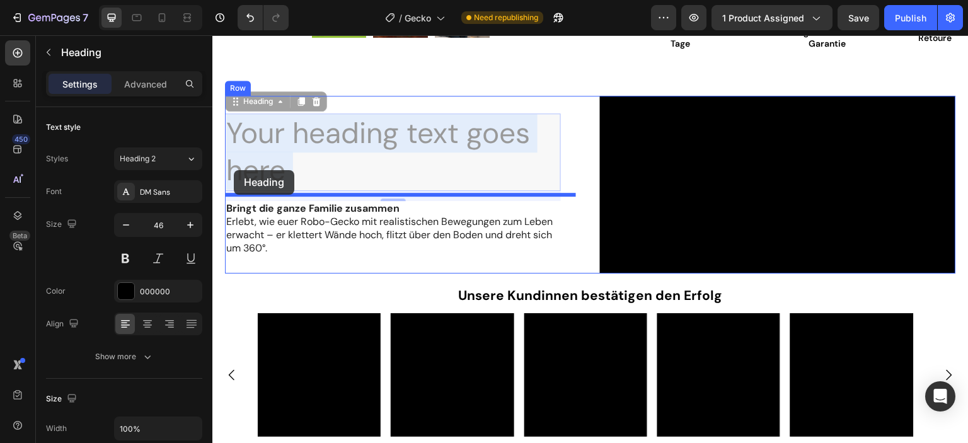
drag, startPoint x: 293, startPoint y: 216, endPoint x: 234, endPoint y: 170, distance: 74.2
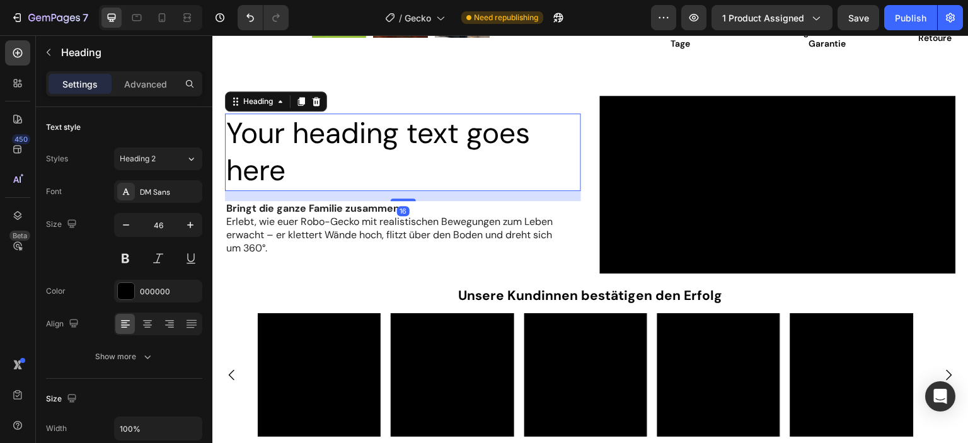
click at [287, 192] on h2 "Your heading text goes here" at bounding box center [403, 152] width 356 height 78
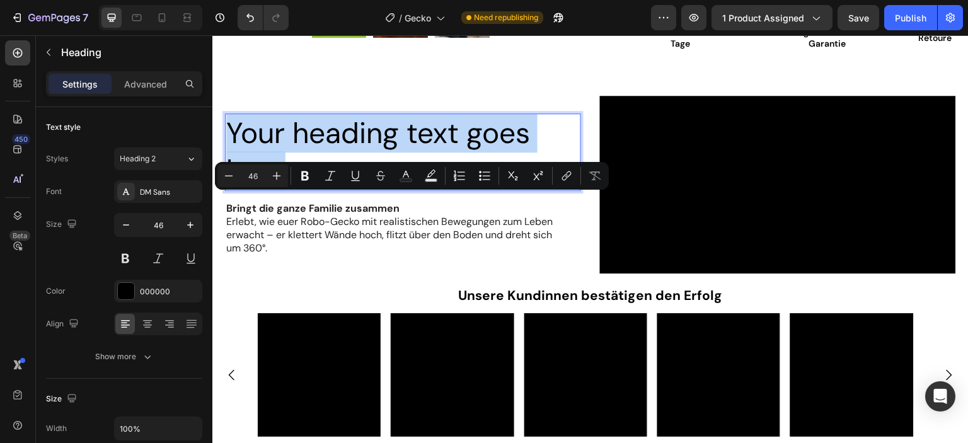
drag, startPoint x: 298, startPoint y: 254, endPoint x: 383, endPoint y: 253, distance: 85.8
click at [231, 190] on p "Your heading text goes here" at bounding box center [403, 153] width 354 height 76
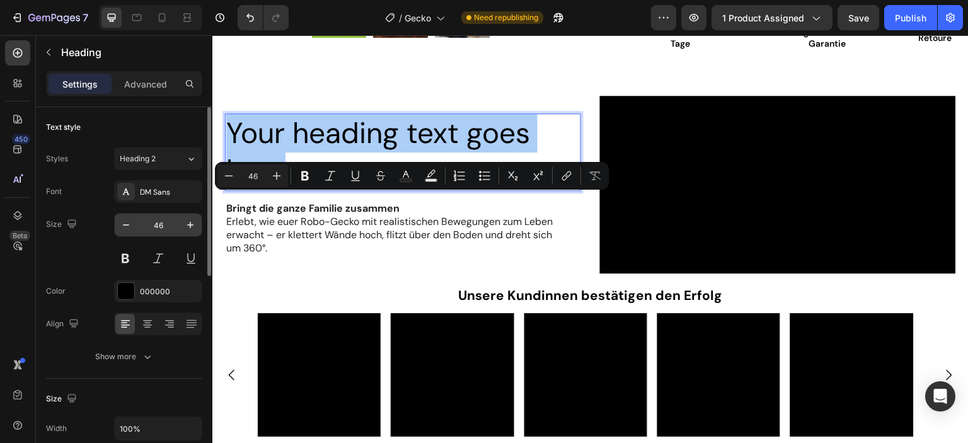
click at [165, 221] on input "46" at bounding box center [158, 225] width 42 height 23
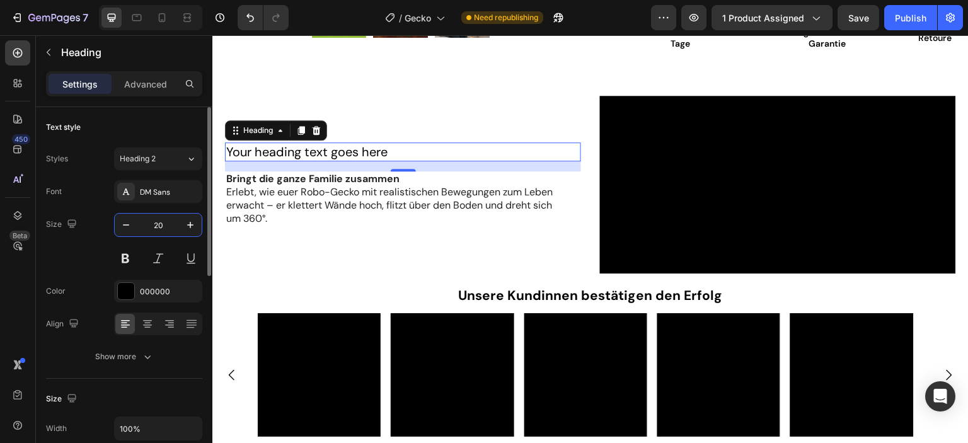
type input "20"
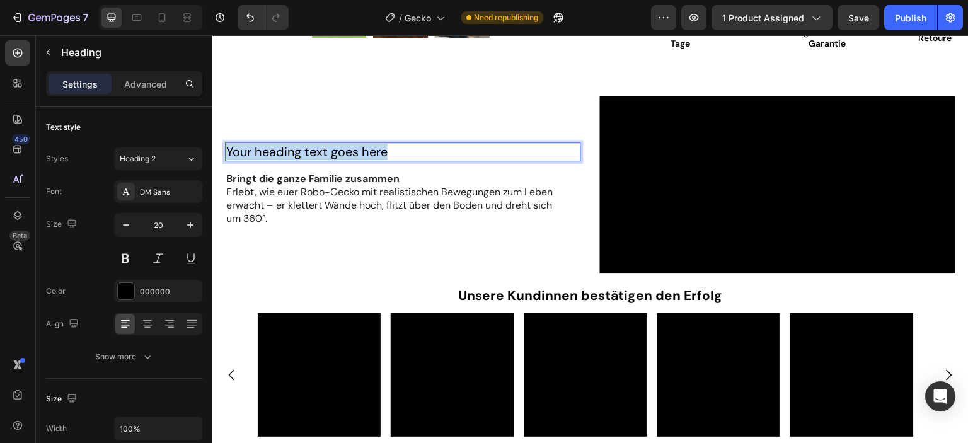
drag, startPoint x: 390, startPoint y: 232, endPoint x: 227, endPoint y: 235, distance: 162.7
click at [227, 160] on p "Your heading text goes here" at bounding box center [403, 152] width 354 height 16
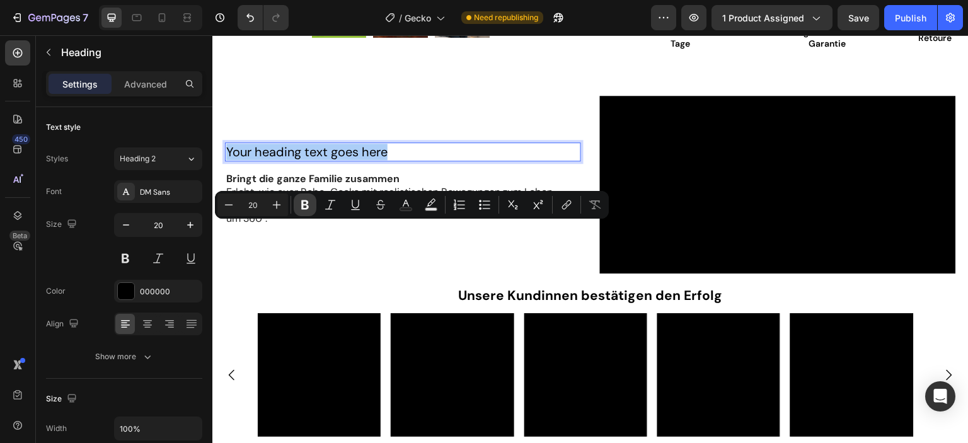
click at [305, 209] on icon "Editor contextual toolbar" at bounding box center [305, 204] width 8 height 9
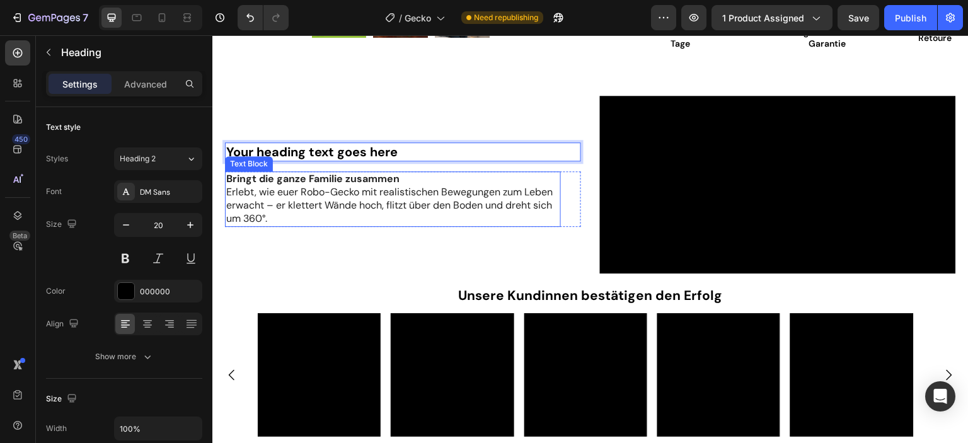
click at [398, 185] on strong "Bringt die ganze Familie zusammen" at bounding box center [312, 178] width 173 height 13
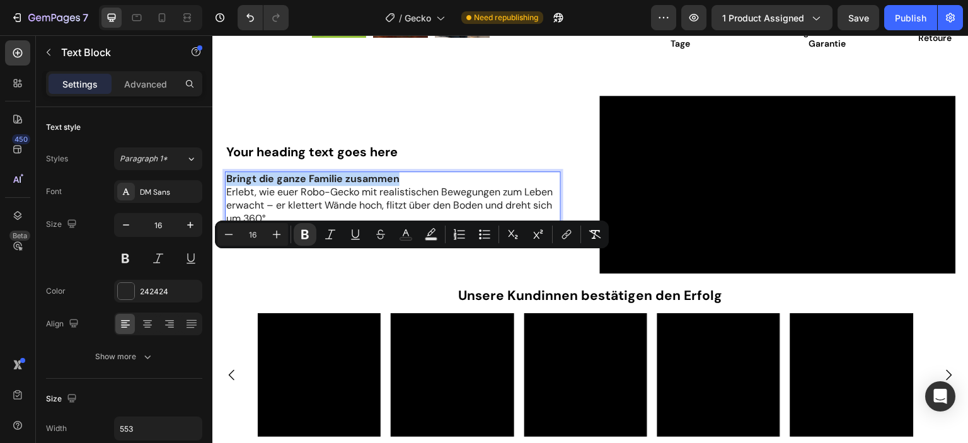
drag, startPoint x: 403, startPoint y: 261, endPoint x: 225, endPoint y: 262, distance: 177.8
click at [225, 226] on div "Bringt die ganze Familie zusammen Erlebt, wie euer Robo-Gecko mit realistischen…" at bounding box center [393, 198] width 336 height 55
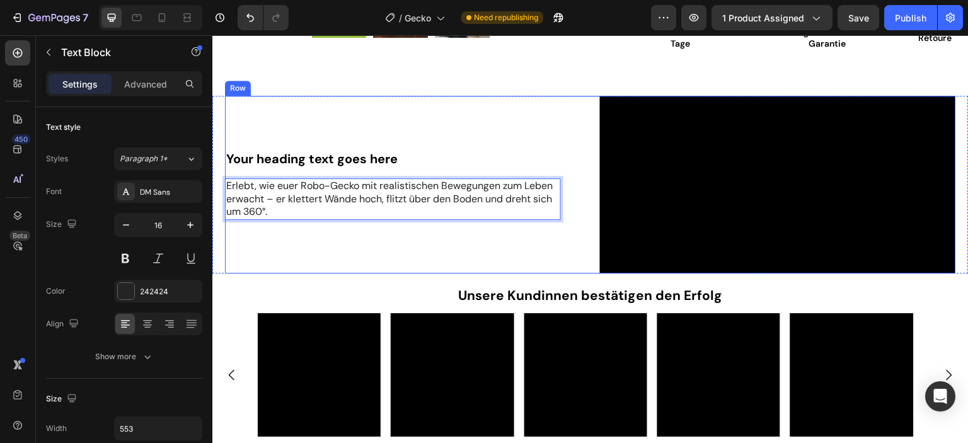
scroll to position [481, 0]
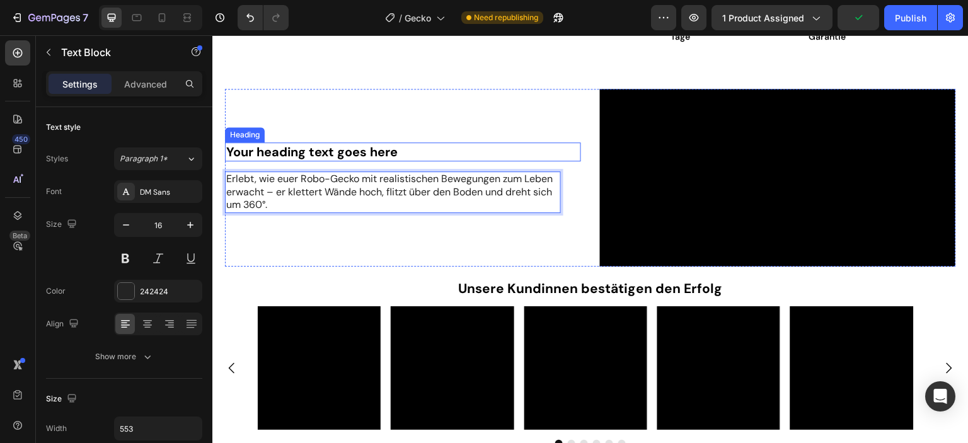
click at [276, 160] on strong "Your heading text goes here" at bounding box center [311, 152] width 171 height 16
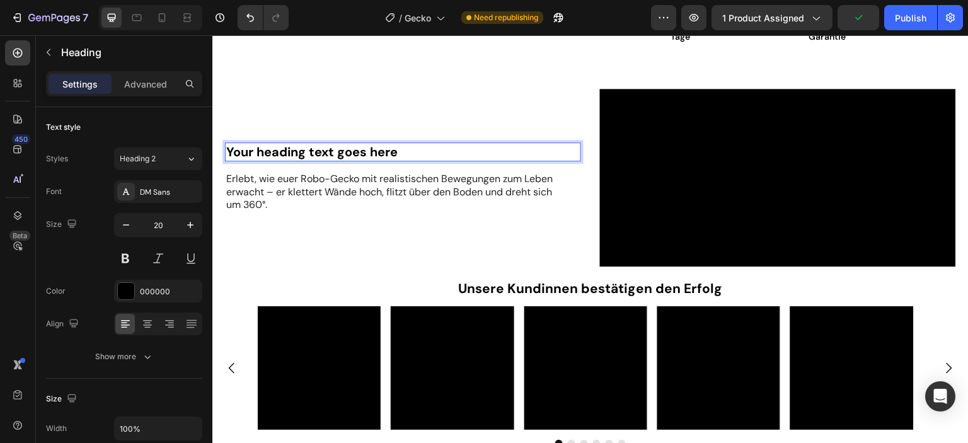
click at [275, 160] on strong "Your heading text goes here" at bounding box center [311, 152] width 171 height 16
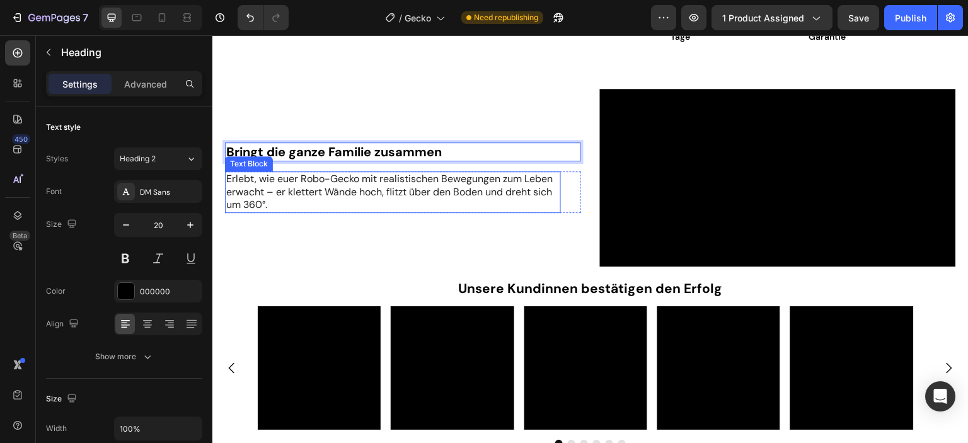
click at [340, 212] on p "Erlebt, wie euer Robo-Gecko mit realistischen Bewegungen zum Leben erwacht – er…" at bounding box center [393, 192] width 334 height 39
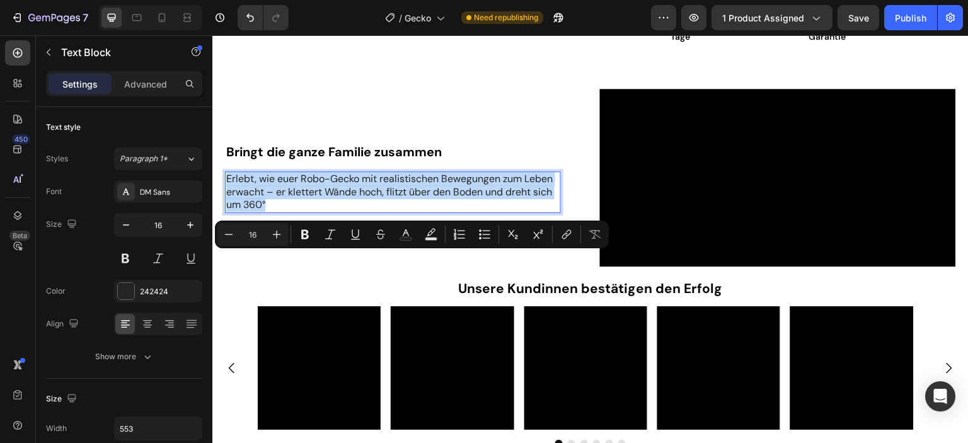
drag, startPoint x: 315, startPoint y: 282, endPoint x: 228, endPoint y: 257, distance: 91.4
click at [228, 212] on p "Erlebt, wie euer Robo-Gecko mit realistischen Bewegungen zum Leben erwacht – er…" at bounding box center [393, 192] width 334 height 39
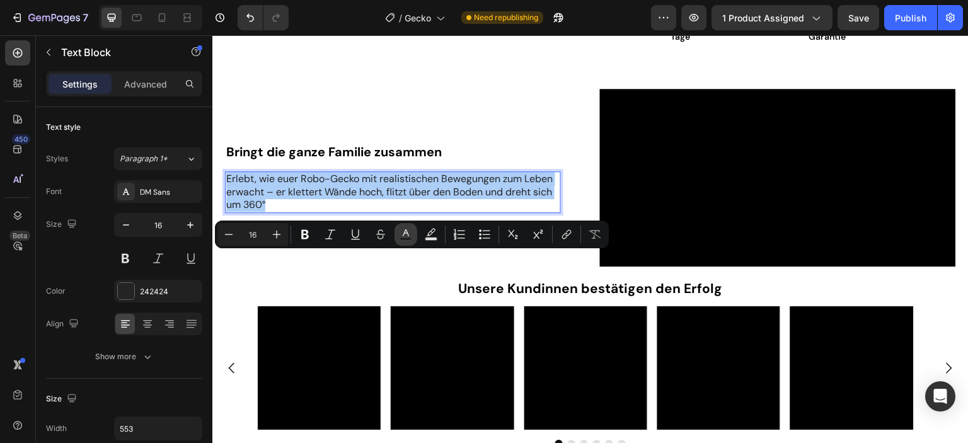
click at [409, 239] on rect "Editor contextual toolbar" at bounding box center [406, 239] width 12 height 3
type input "242424"
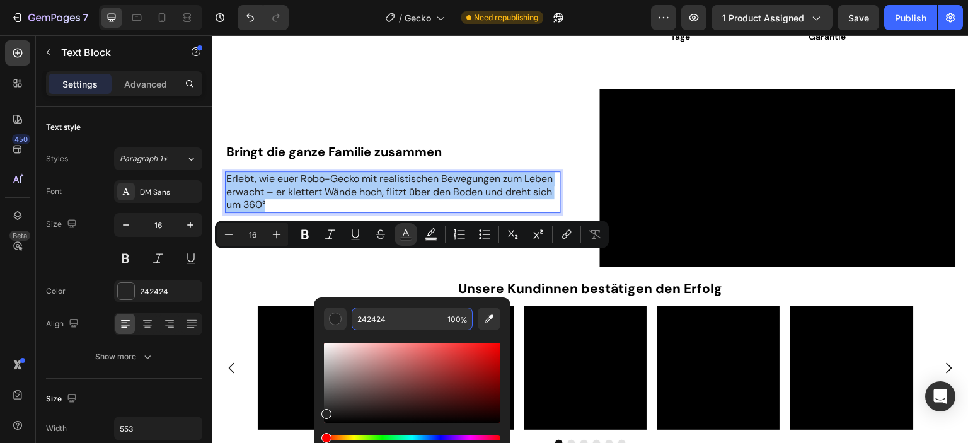
click at [412, 324] on input "242424" at bounding box center [397, 319] width 91 height 23
type input "000000"
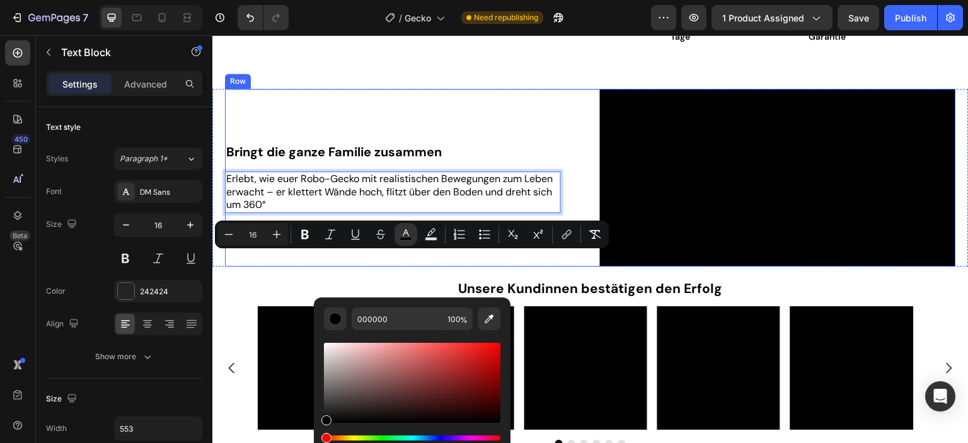
click at [257, 267] on div "⁠⁠⁠⁠⁠⁠⁠ Bringt die ganze Familie zusammen Heading Erlebt, wie euer Robo-Gecko m…" at bounding box center [403, 178] width 356 height 178
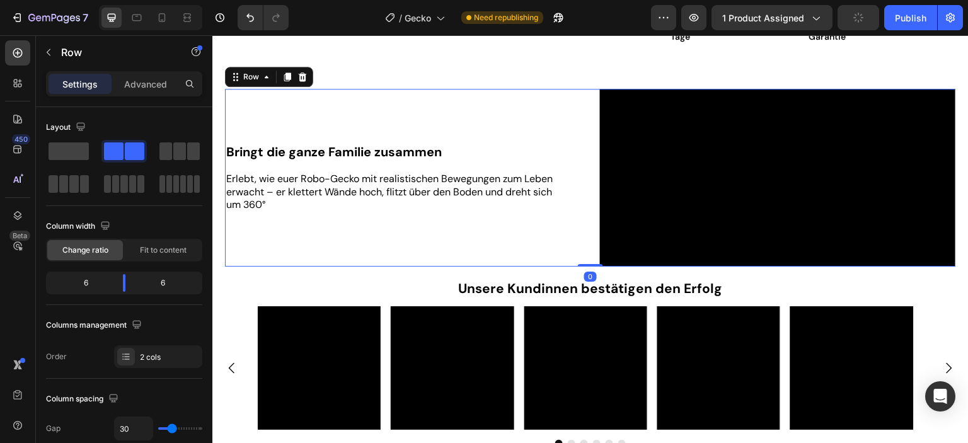
click at [316, 212] on p "Erlebt, wie euer Robo-Gecko mit realistischen Bewegungen zum Leben erwacht – er…" at bounding box center [393, 192] width 334 height 39
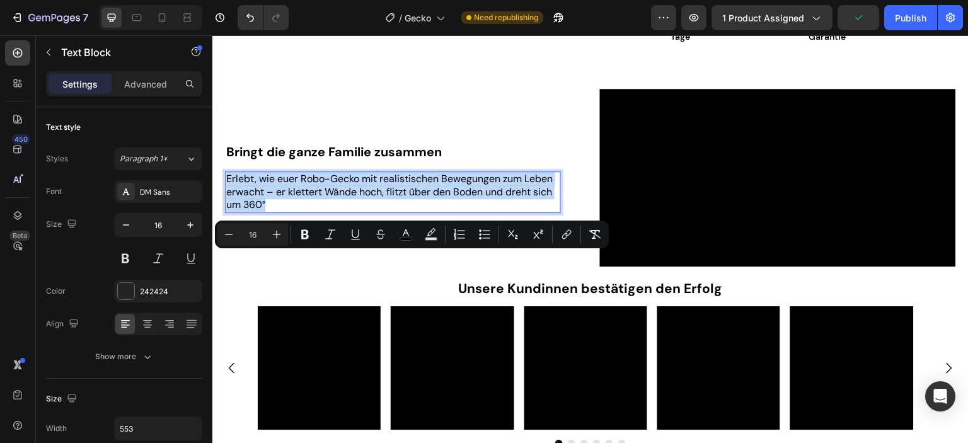
drag, startPoint x: 300, startPoint y: 288, endPoint x: 218, endPoint y: 264, distance: 86.0
click at [221, 262] on div "⁠⁠⁠⁠⁠⁠⁠ Bringt die ganze Familie zusammen Heading Erlebt, wie euer Robo-Gecko m…" at bounding box center [590, 178] width 757 height 178
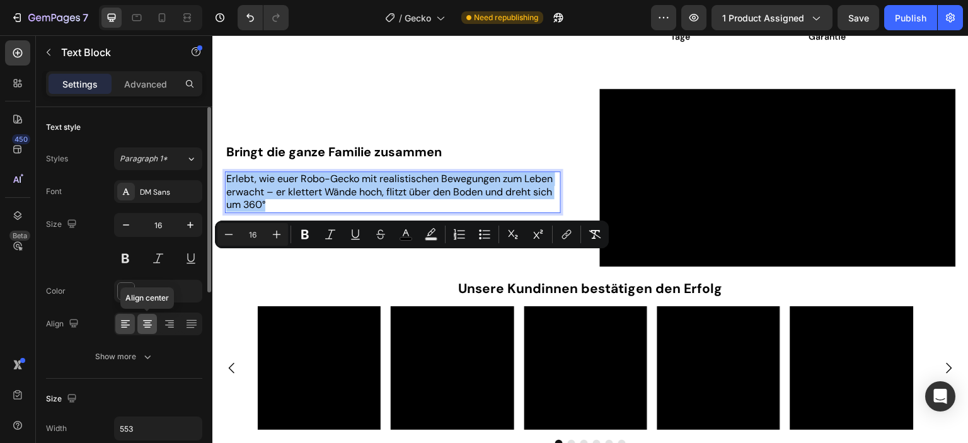
click at [151, 320] on icon at bounding box center [147, 320] width 9 height 1
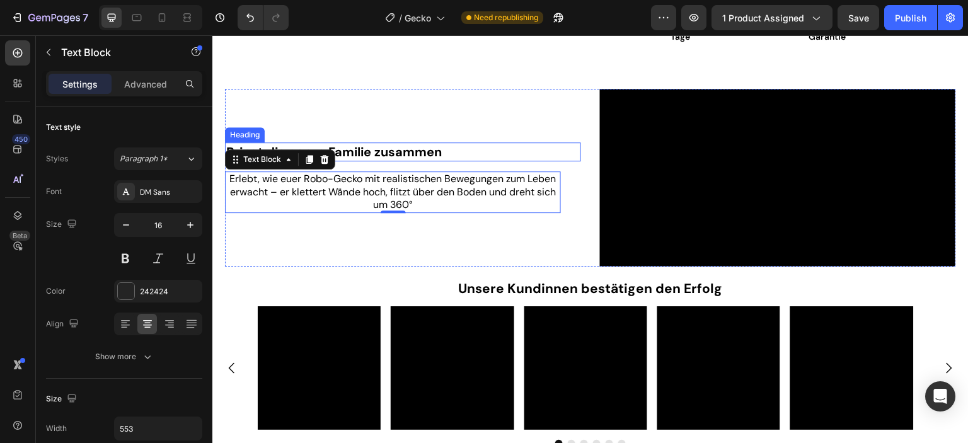
click at [414, 160] on strong "Bringt die ganze Familie zusammen" at bounding box center [334, 152] width 216 height 16
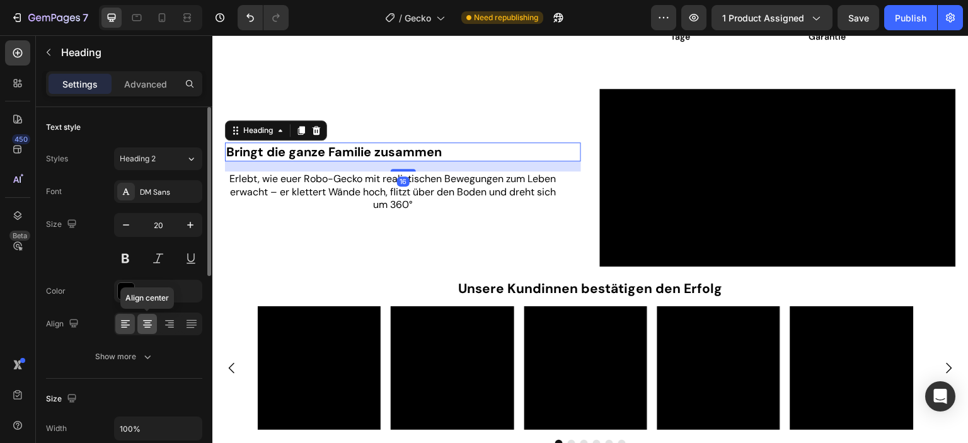
click at [149, 325] on icon at bounding box center [147, 325] width 9 height 1
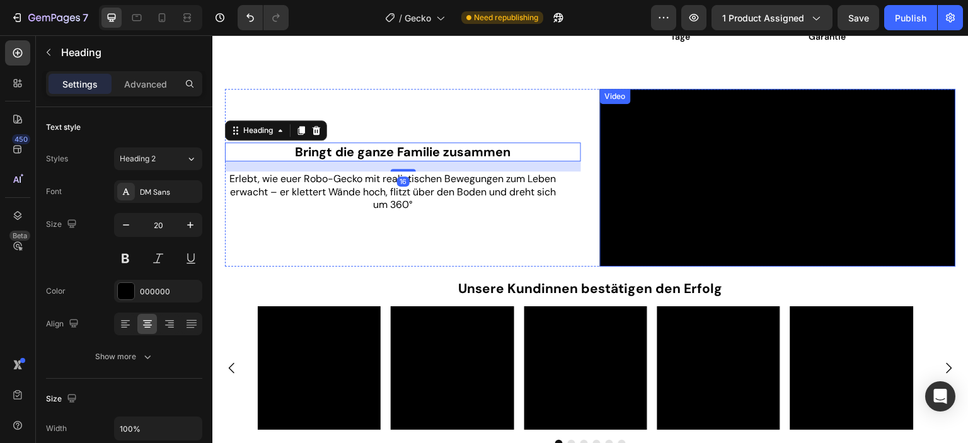
click at [742, 267] on video at bounding box center [778, 178] width 356 height 178
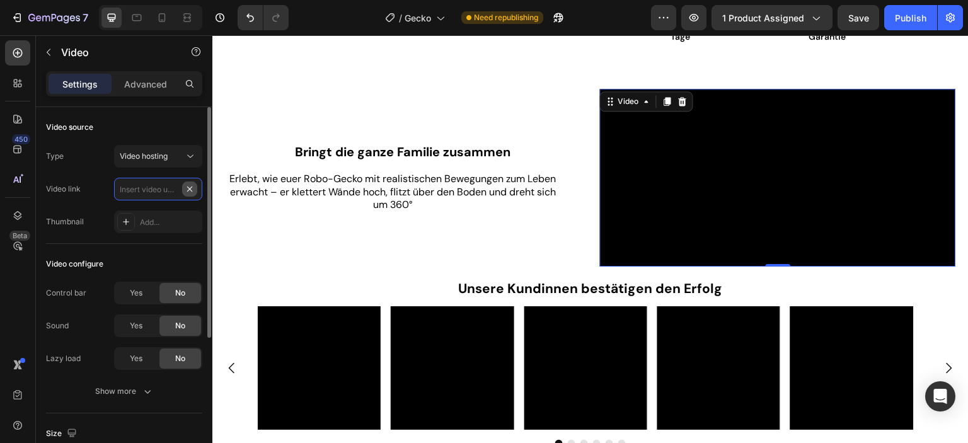
scroll to position [0, 0]
paste input "[URL][DOMAIN_NAME]"
type input "[URL][DOMAIN_NAME]"
click at [203, 208] on div at bounding box center [207, 293] width 9 height 372
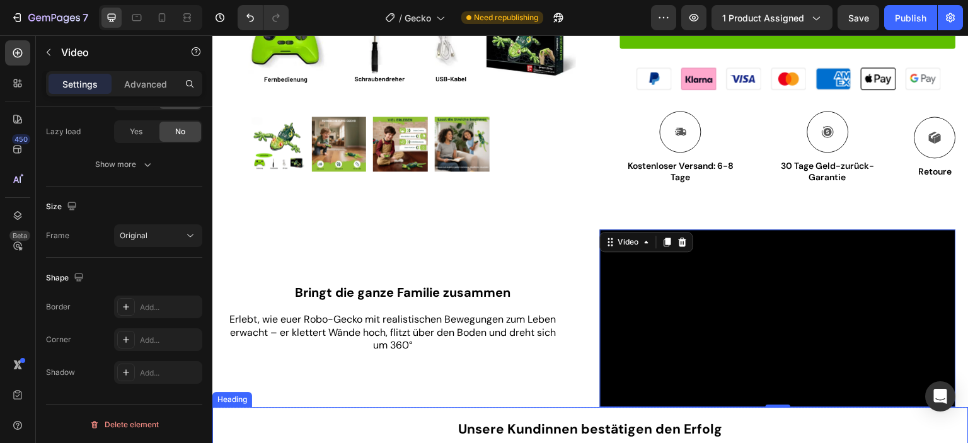
scroll to position [418, 0]
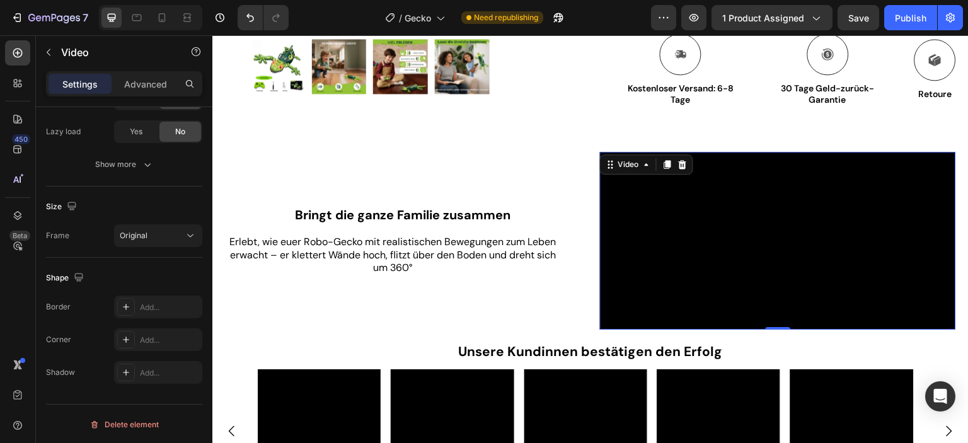
click at [718, 187] on video at bounding box center [778, 241] width 356 height 178
click at [49, 55] on icon "button" at bounding box center [49, 52] width 10 height 10
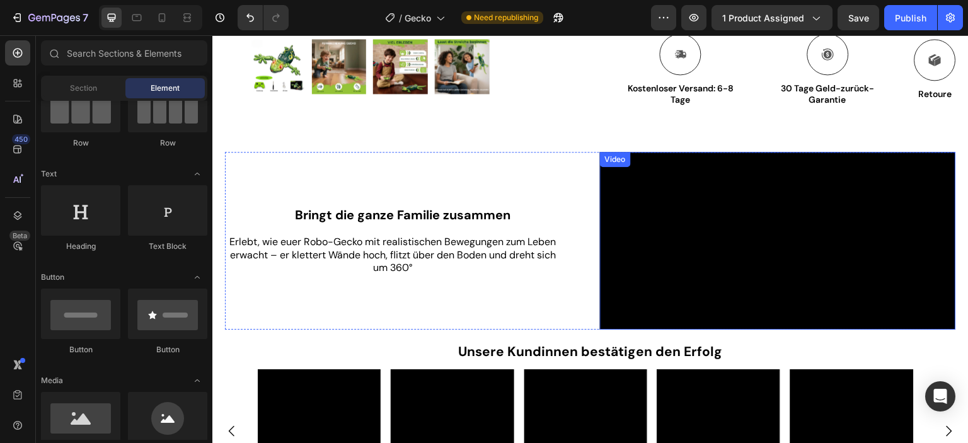
click at [694, 178] on video at bounding box center [778, 241] width 356 height 178
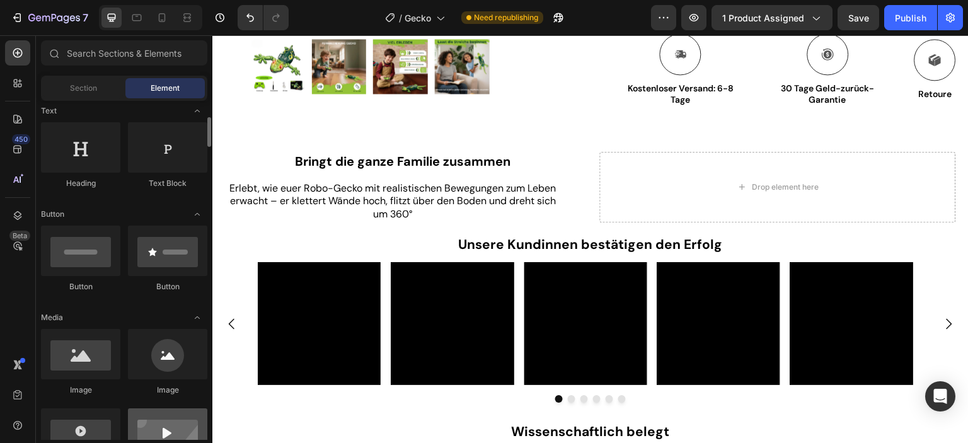
scroll to position [252, 0]
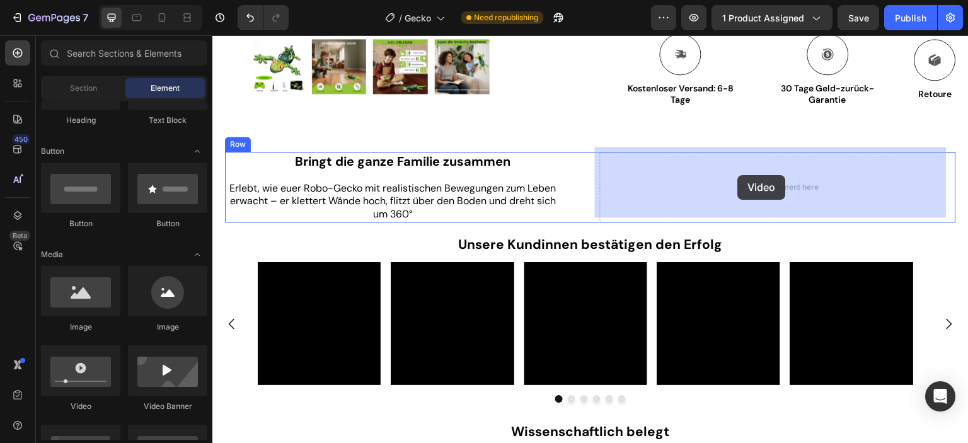
drag, startPoint x: 293, startPoint y: 415, endPoint x: 738, endPoint y: 175, distance: 506.3
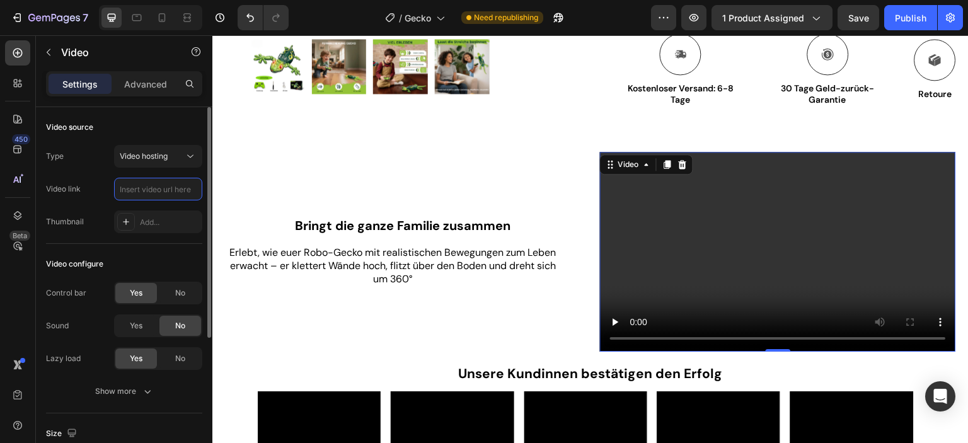
scroll to position [0, 0]
paste input "[URL][DOMAIN_NAME]"
type input "[URL][DOMAIN_NAME]"
click at [197, 206] on div "Type Video hosting Video link [URL][DOMAIN_NAME] Thumbnail Add..." at bounding box center [124, 189] width 156 height 88
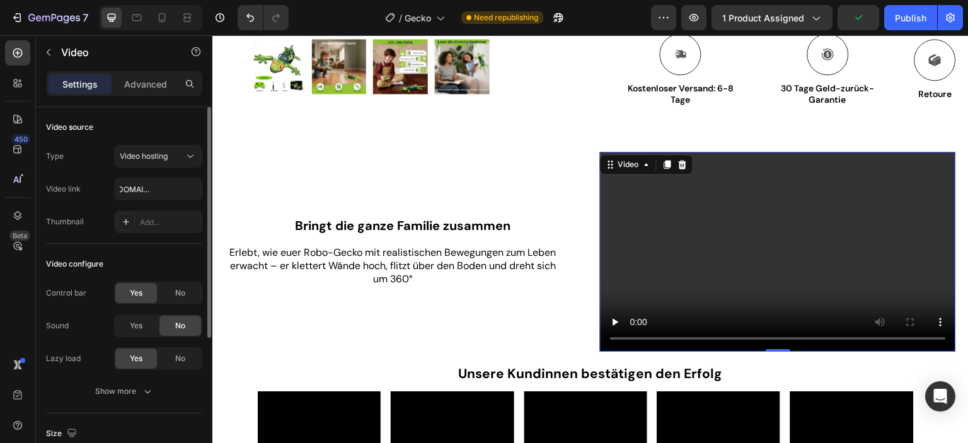
scroll to position [0, 0]
click at [727, 282] on video at bounding box center [778, 252] width 356 height 200
click at [700, 243] on video at bounding box center [778, 252] width 356 height 200
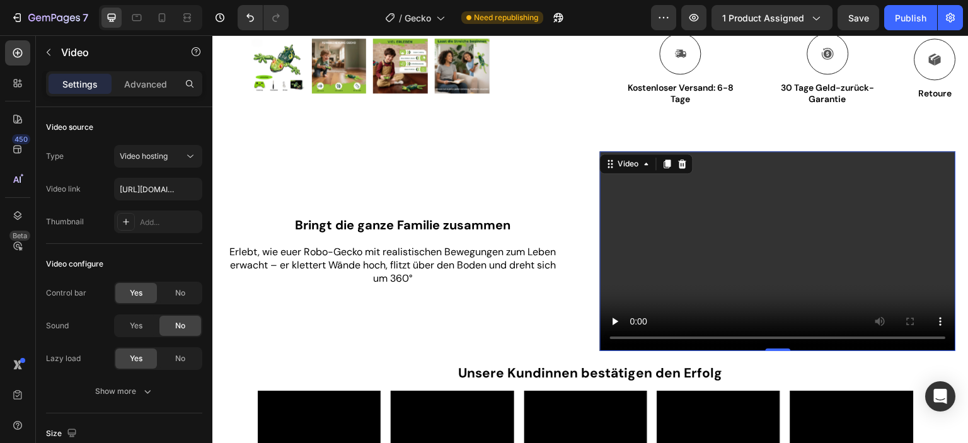
scroll to position [418, 0]
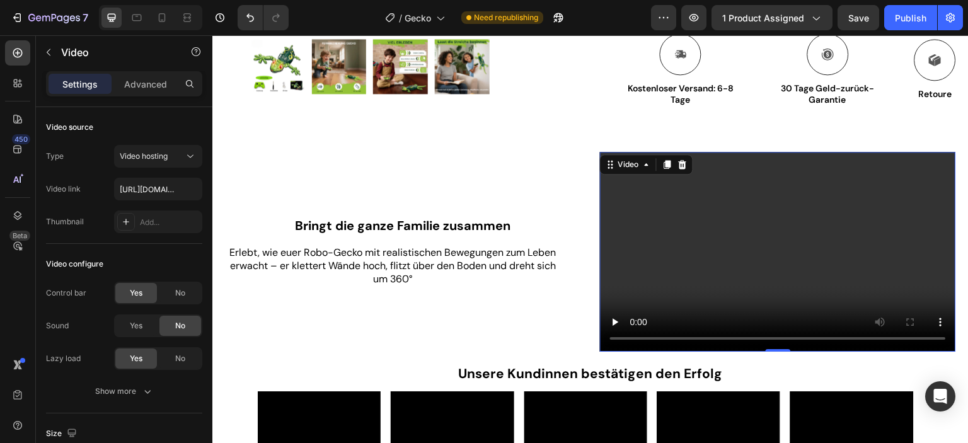
click at [721, 260] on video at bounding box center [778, 252] width 356 height 200
click at [181, 296] on span "No" at bounding box center [180, 292] width 10 height 11
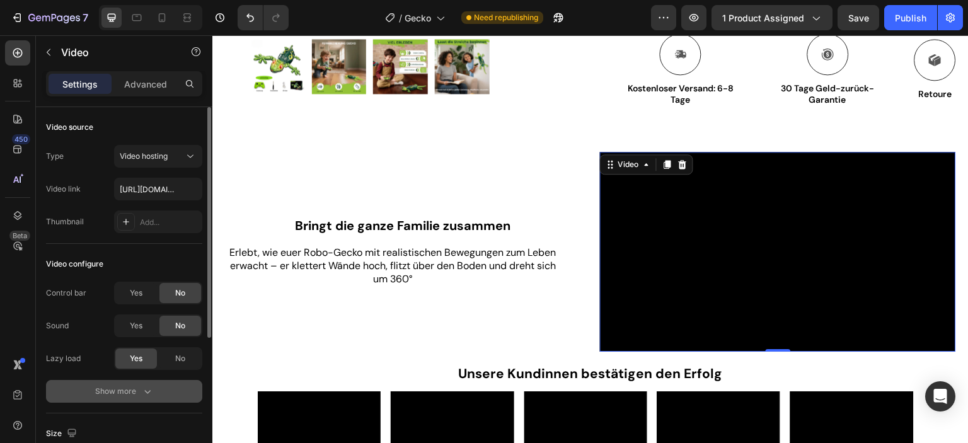
click at [151, 388] on icon "button" at bounding box center [147, 391] width 13 height 13
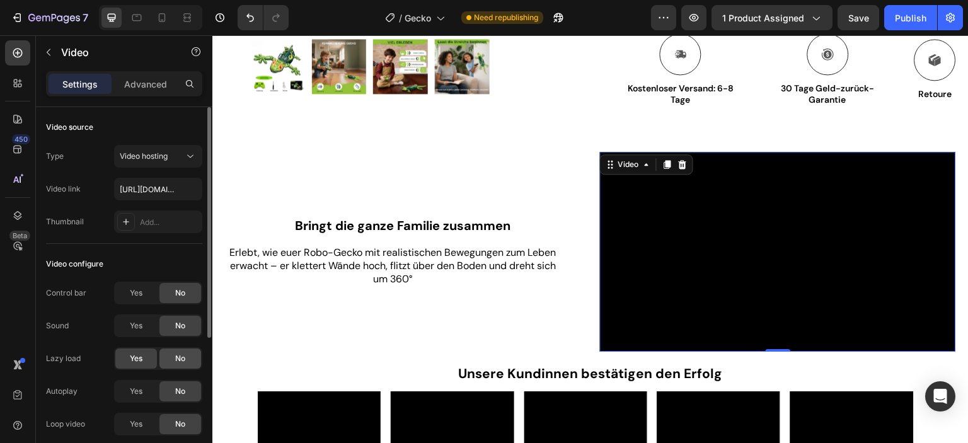
click at [182, 358] on span "No" at bounding box center [180, 358] width 10 height 11
click at [144, 392] on div "Yes" at bounding box center [136, 391] width 42 height 20
click at [139, 413] on div "Yes No" at bounding box center [158, 424] width 88 height 23
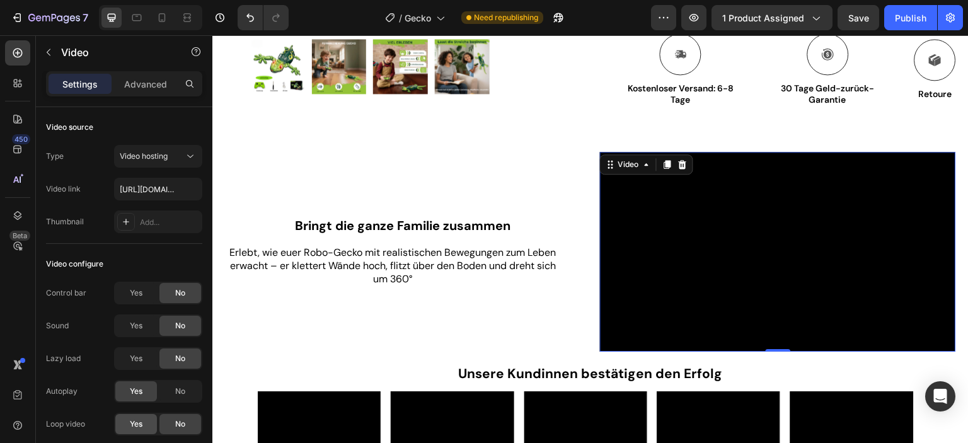
click at [142, 423] on span "Yes" at bounding box center [136, 424] width 13 height 11
click at [905, 17] on div "Publish" at bounding box center [911, 17] width 32 height 13
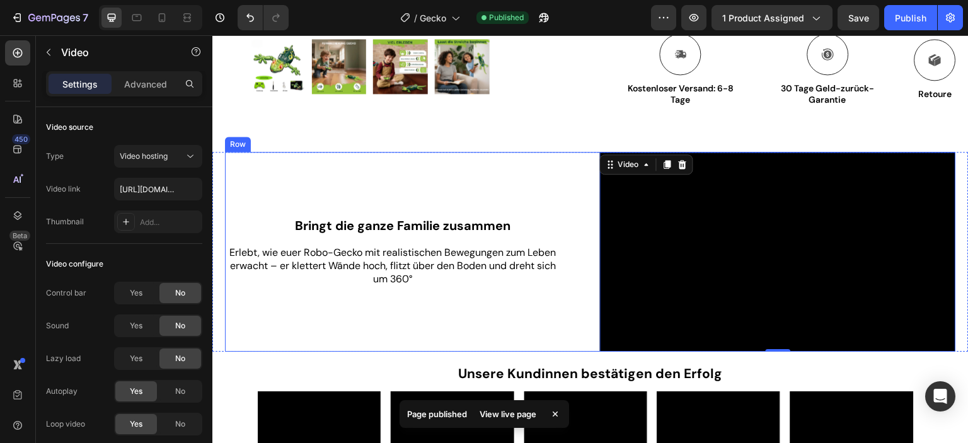
click at [551, 193] on div "⁠⁠⁠⁠⁠⁠⁠ Bringt die ganze Familie zusammen Heading Erlebt, wie euer Robo-Gecko m…" at bounding box center [403, 252] width 356 height 200
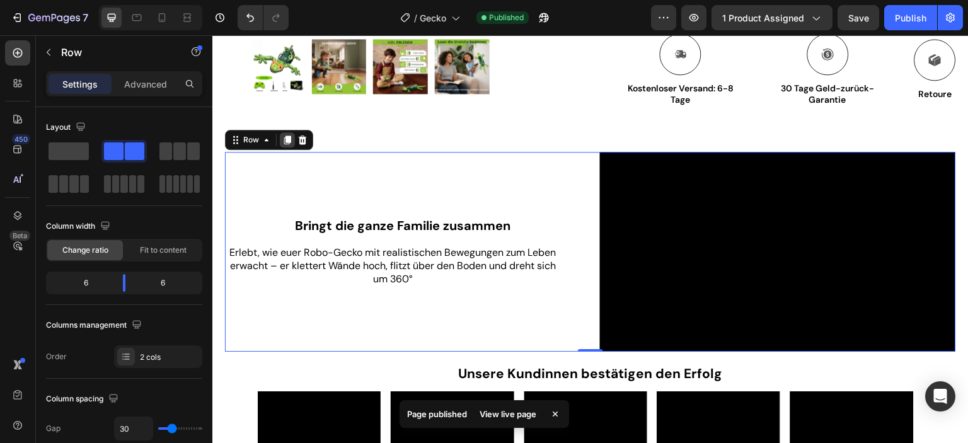
click at [287, 137] on icon at bounding box center [287, 140] width 7 height 9
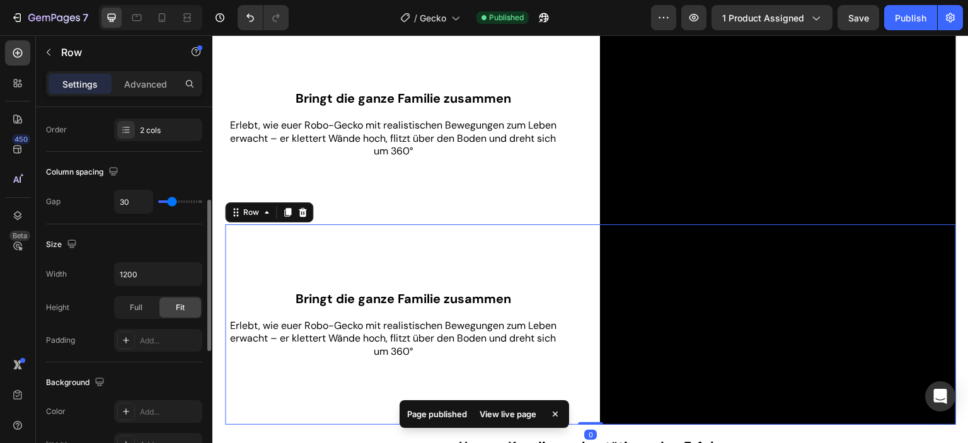
scroll to position [683, 0]
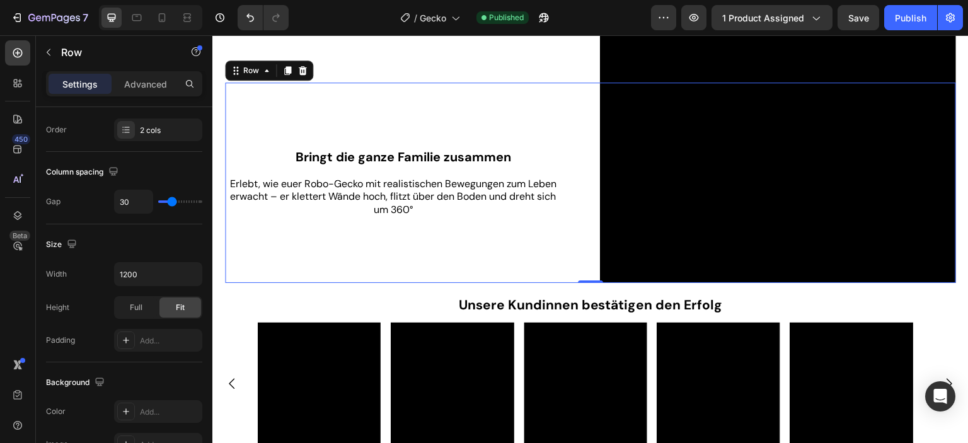
click at [504, 121] on div "Bringt die ganze Familie zusammen Heading Erlebt, wie euer Robo-Gecko mit reali…" at bounding box center [403, 183] width 356 height 200
click at [144, 134] on div "2 cols" at bounding box center [169, 130] width 59 height 11
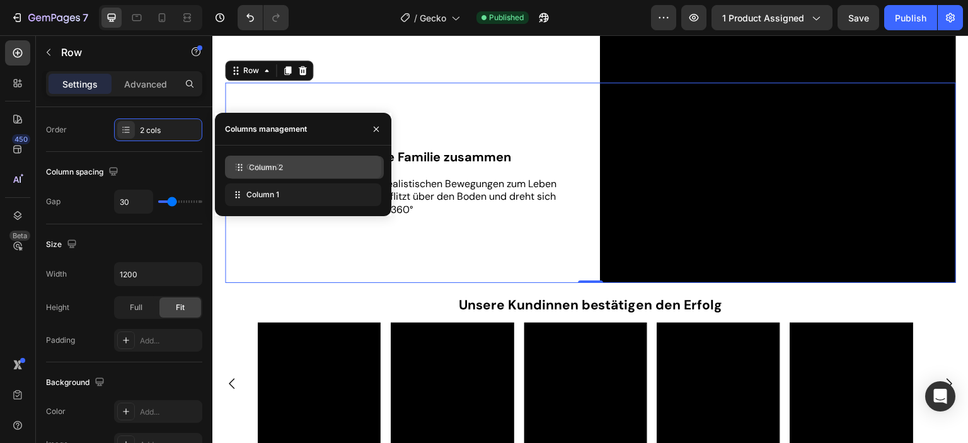
drag, startPoint x: 252, startPoint y: 201, endPoint x: 255, endPoint y: 174, distance: 27.2
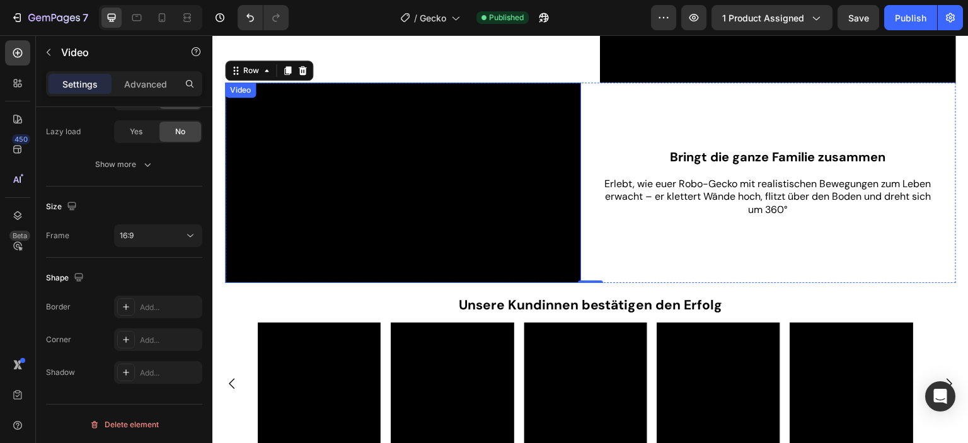
click at [510, 163] on video at bounding box center [403, 183] width 356 height 200
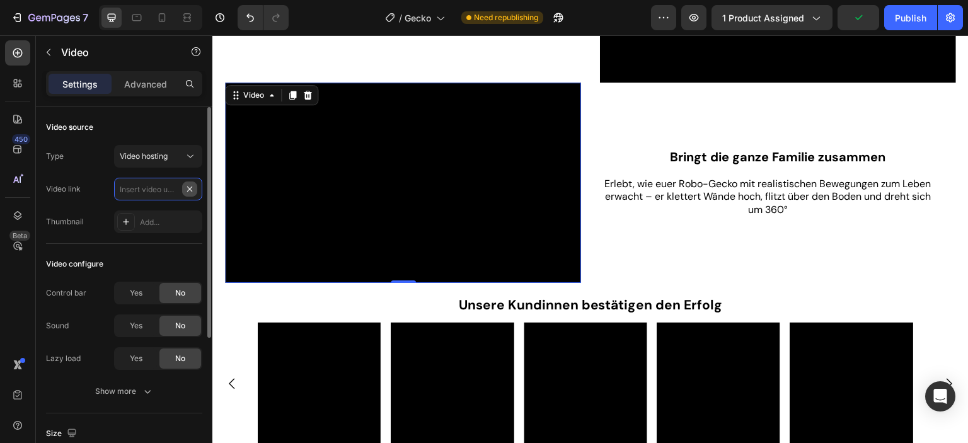
scroll to position [0, 0]
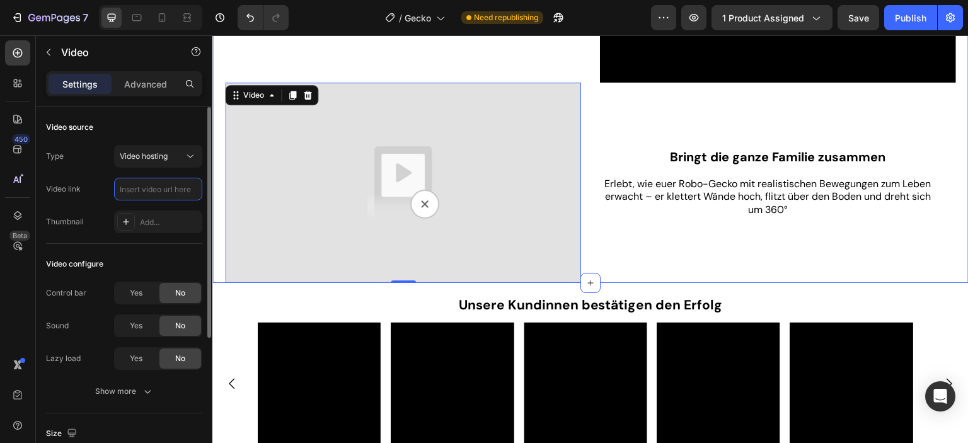
paste input "[URL][DOMAIN_NAME]"
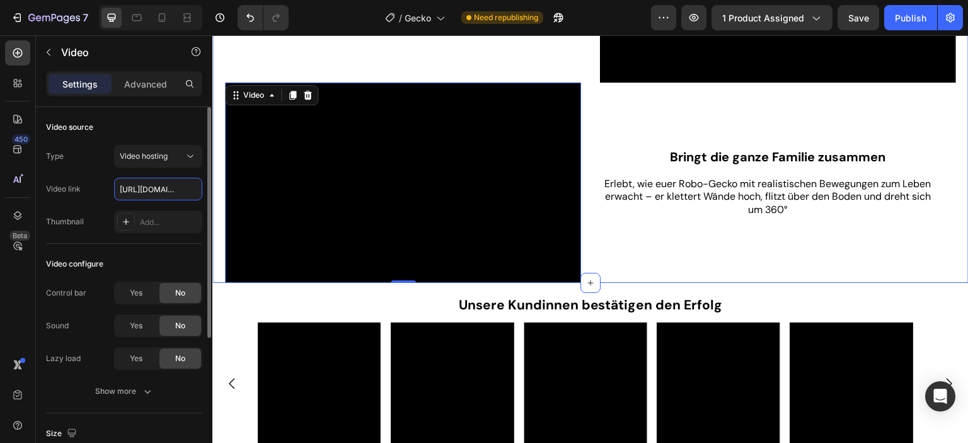
scroll to position [0, 255]
type input "[URL][DOMAIN_NAME]"
click at [193, 414] on div "Video source Type Video hosting Video link [URL][DOMAIN_NAME] Thumbnail Add..." at bounding box center [124, 449] width 156 height 71
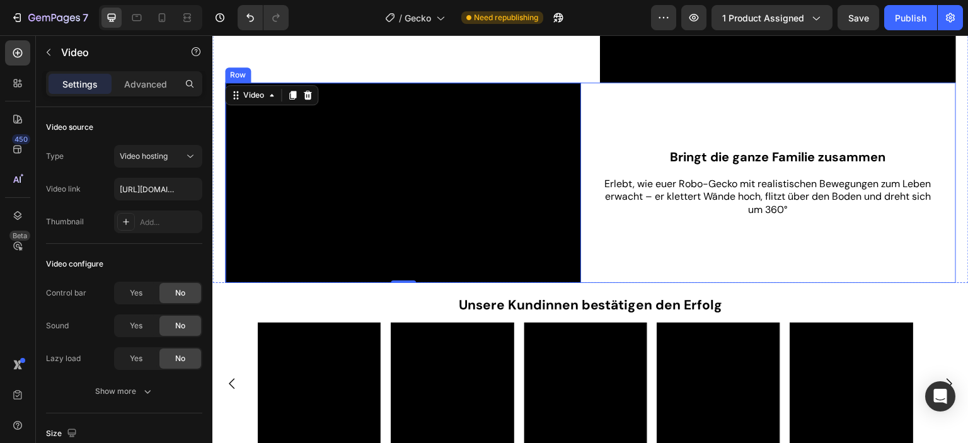
click at [683, 108] on div "Bringt die ganze Familie zusammen Heading Erlebt, wie euer Robo-Gecko mit reali…" at bounding box center [778, 183] width 356 height 200
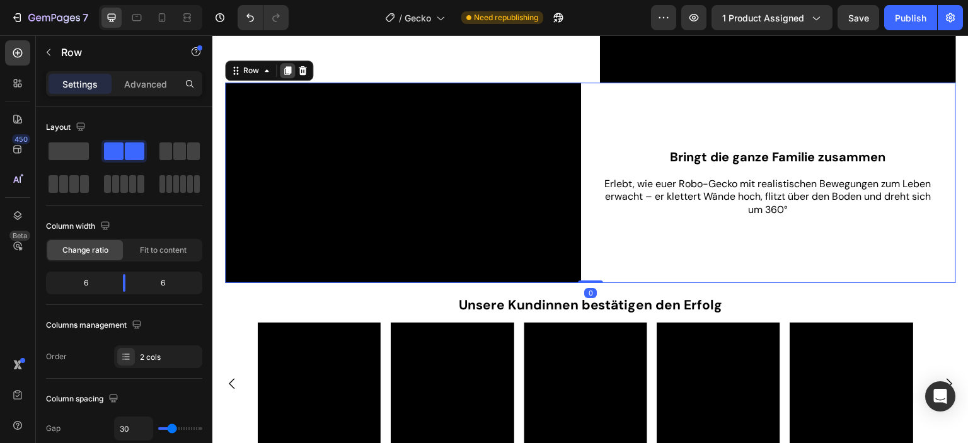
click at [288, 70] on icon at bounding box center [287, 71] width 10 height 10
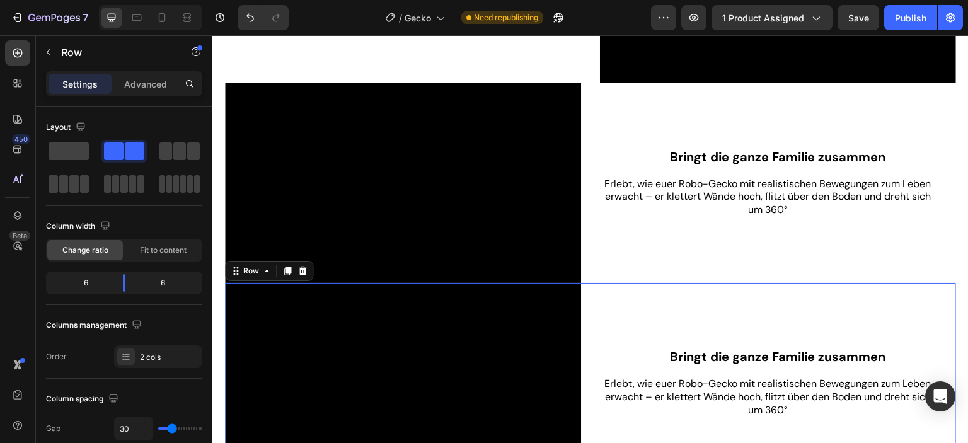
click at [717, 311] on div "Bringt die ganze Familie zusammen Heading Erlebt, wie euer Robo-Gecko mit reali…" at bounding box center [778, 383] width 356 height 200
click at [154, 355] on div "2 cols" at bounding box center [169, 357] width 59 height 11
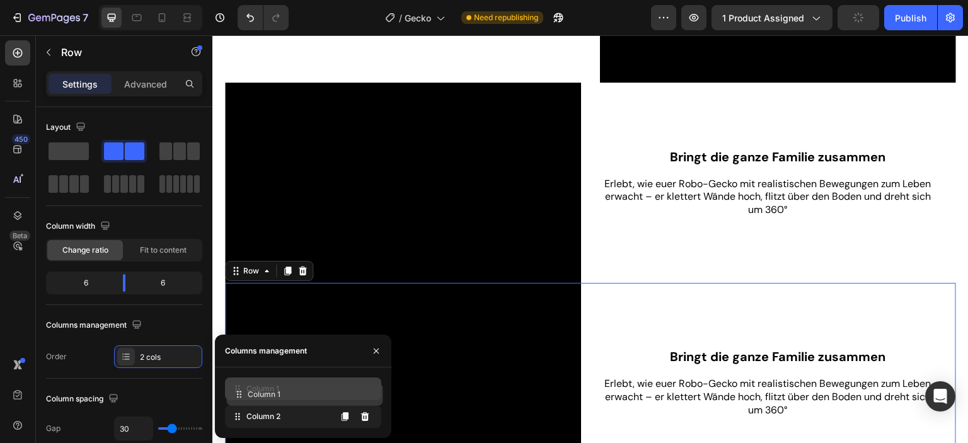
drag, startPoint x: 265, startPoint y: 419, endPoint x: 266, endPoint y: 397, distance: 22.1
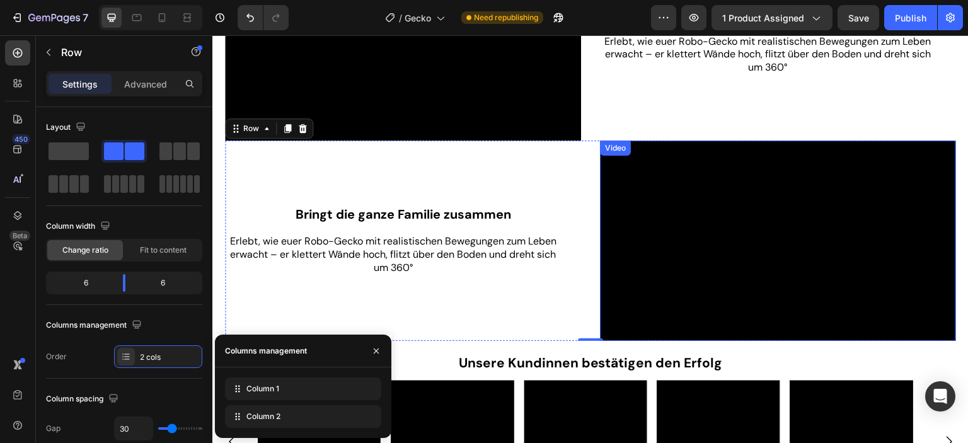
scroll to position [683, 0]
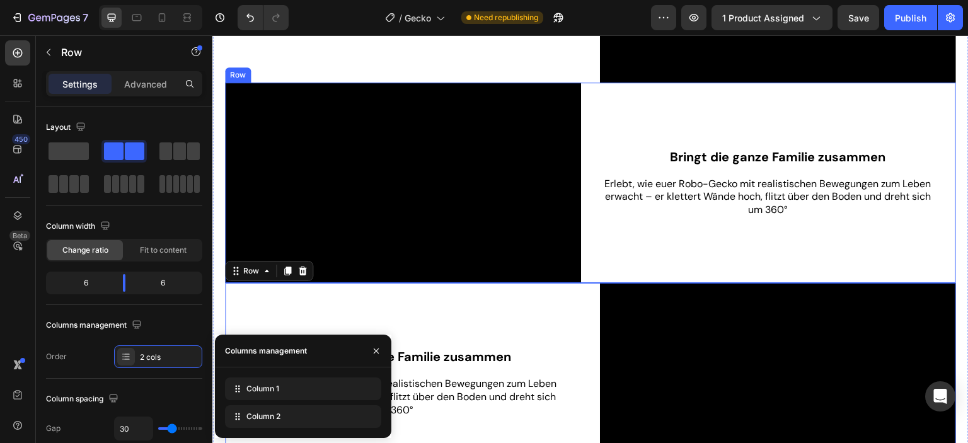
click at [737, 156] on strong "Bringt die ganze Familie zusammen" at bounding box center [779, 157] width 216 height 16
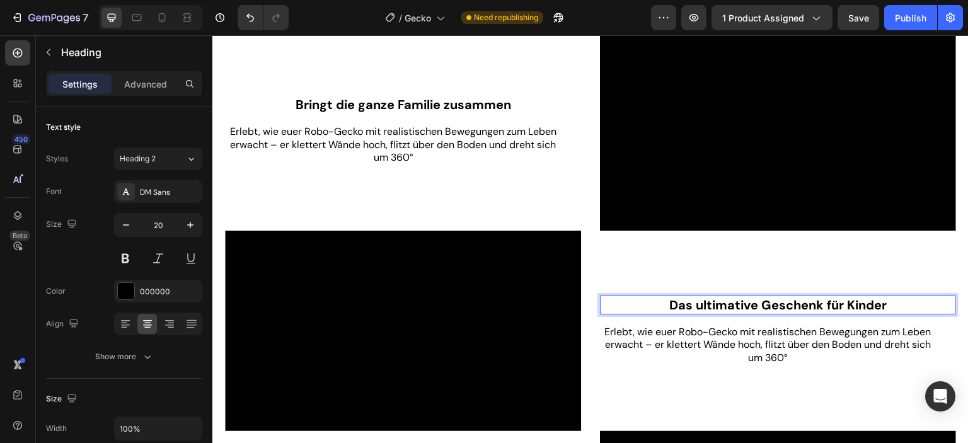
scroll to position [630, 0]
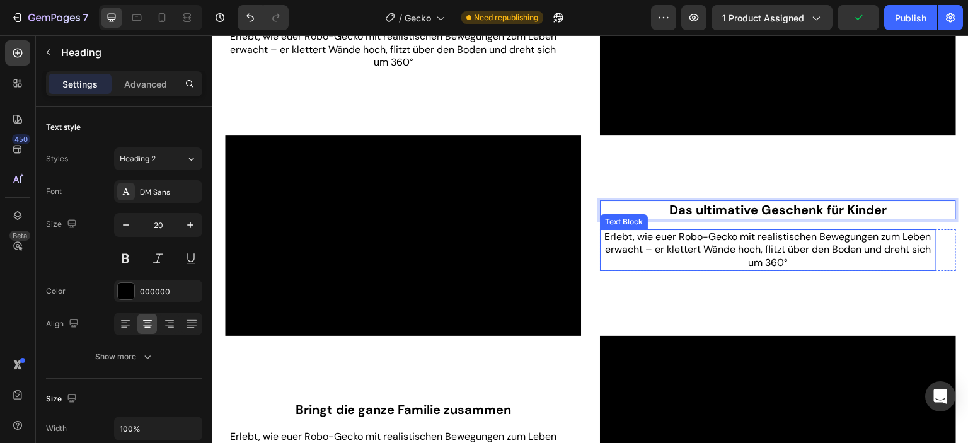
click at [770, 230] on span "Erlebt, wie euer Robo-Gecko mit realistischen Bewegungen zum Leben erwacht – er…" at bounding box center [768, 250] width 327 height 40
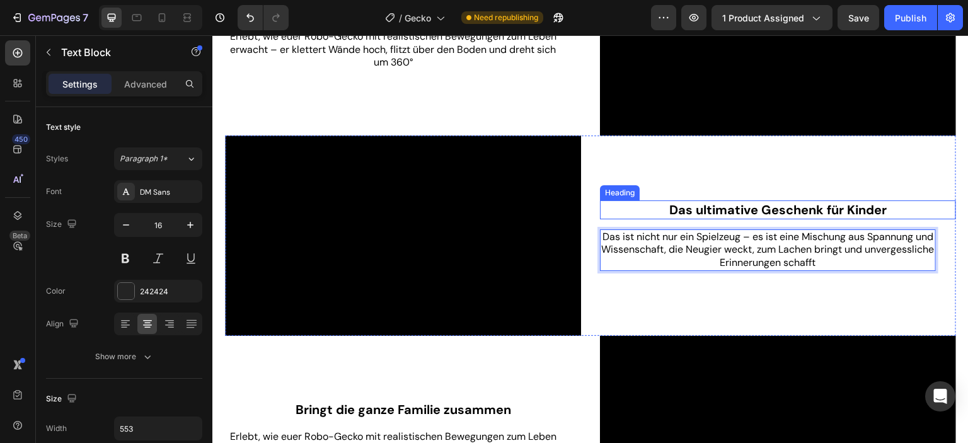
click at [670, 202] on strong "Das ultimative Geschenk für Kinder" at bounding box center [779, 210] width 218 height 16
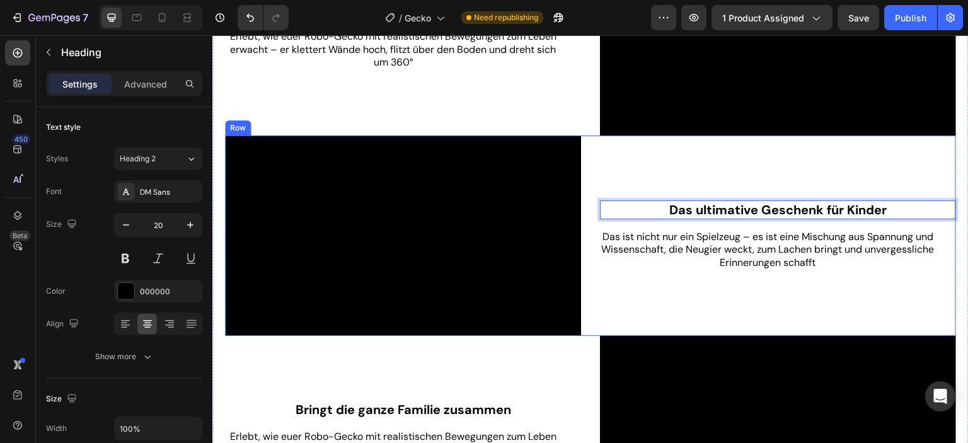
click at [647, 308] on div "Das ultimative Geschenk für Kinder Heading 16 Das ist nicht nur ein Spielzeug –…" at bounding box center [778, 236] width 356 height 200
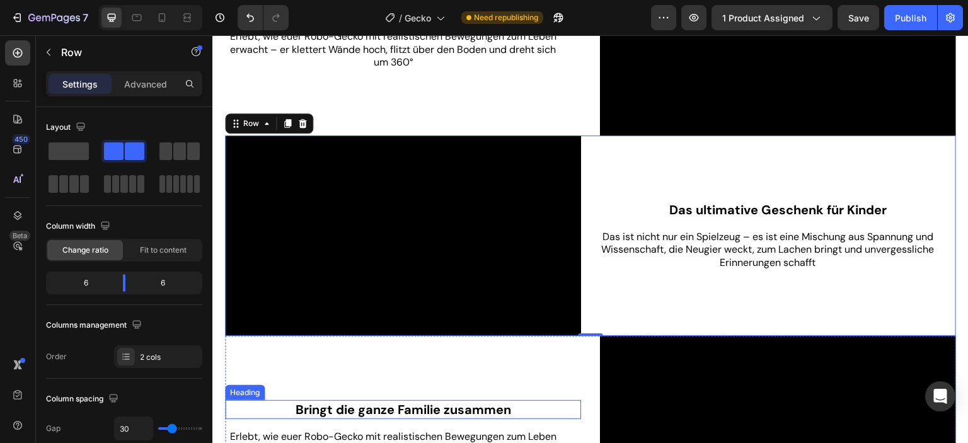
click at [438, 405] on strong "Bringt die ganze Familie zusammen" at bounding box center [404, 410] width 216 height 16
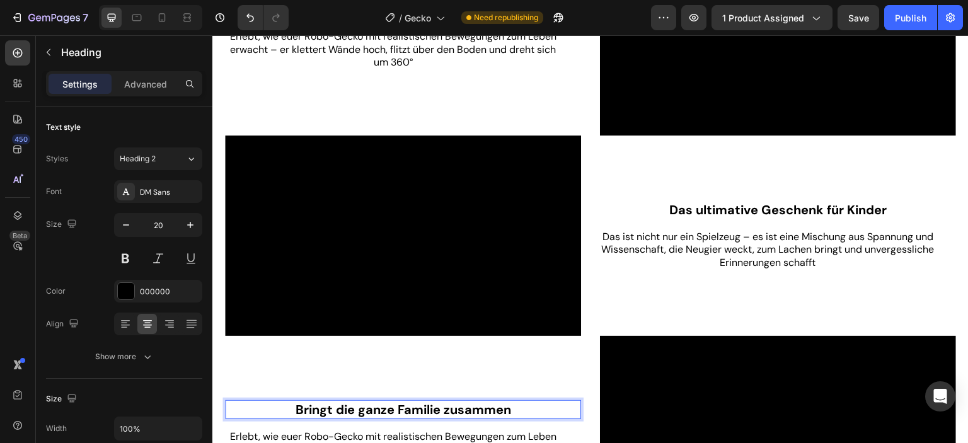
click at [427, 407] on strong "Bringt die ganze Familie zusammen" at bounding box center [404, 410] width 216 height 16
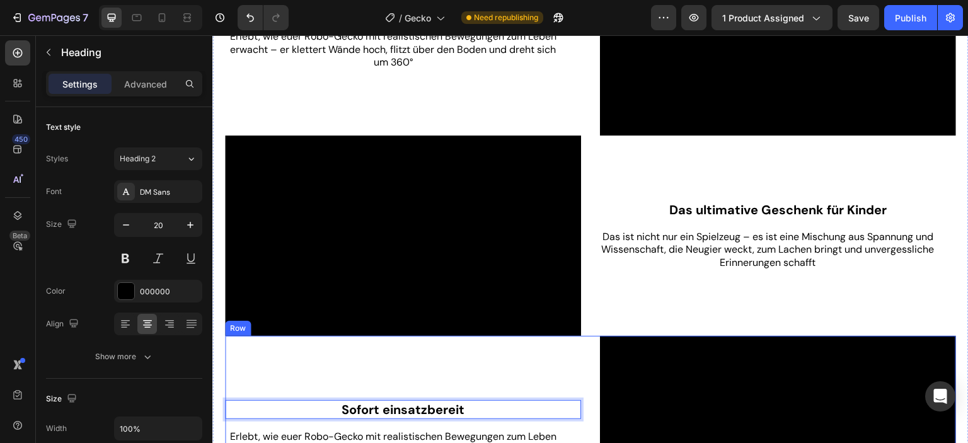
scroll to position [693, 0]
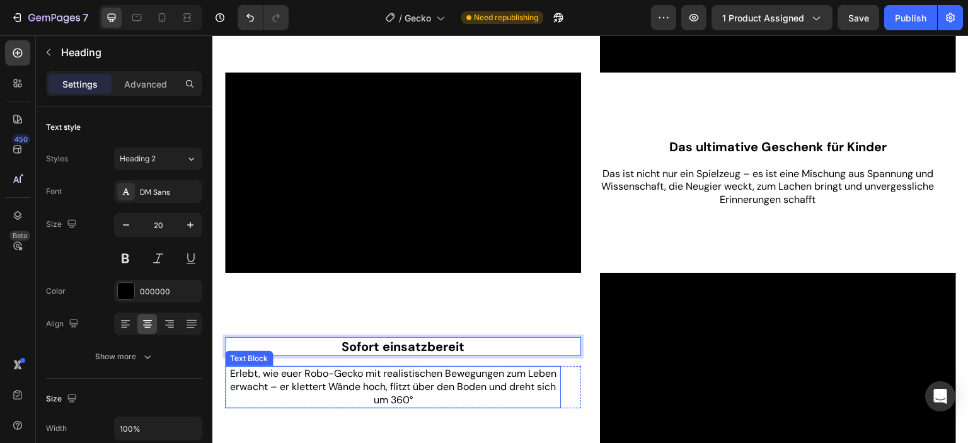
click at [297, 380] on span "Erlebt, wie euer Robo-Gecko mit realistischen Bewegungen zum Leben erwacht – er…" at bounding box center [393, 387] width 327 height 40
click at [280, 380] on span "Erlebt, wie euer Robo-Gecko mit realistischen Bewegungen zum Leben erwacht – er…" at bounding box center [393, 387] width 327 height 40
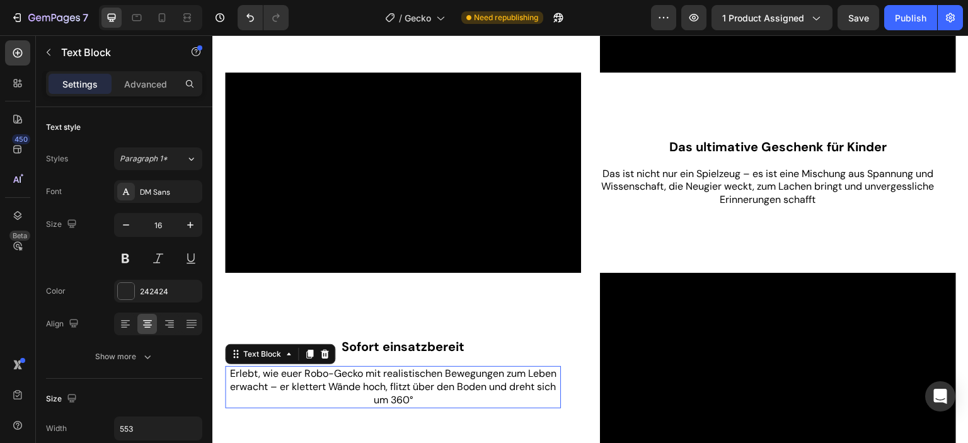
click at [280, 380] on span "Erlebt, wie euer Robo-Gecko mit realistischen Bewegungen zum Leben erwacht – er…" at bounding box center [393, 387] width 327 height 40
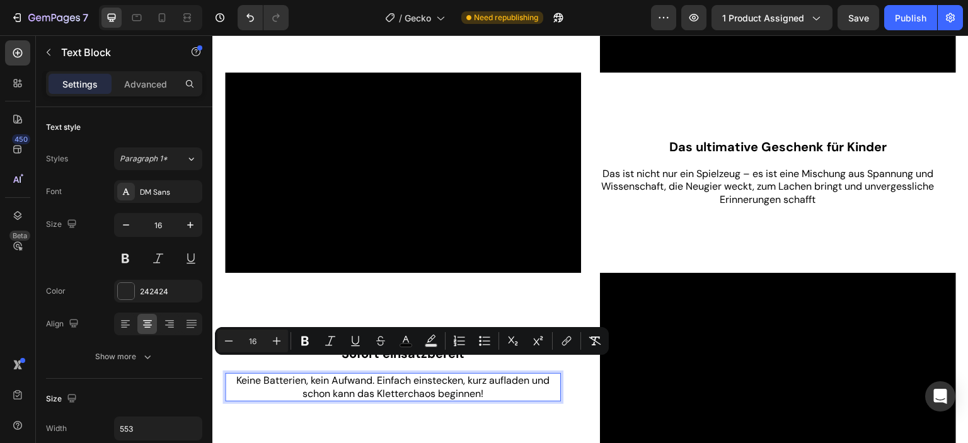
scroll to position [699, 0]
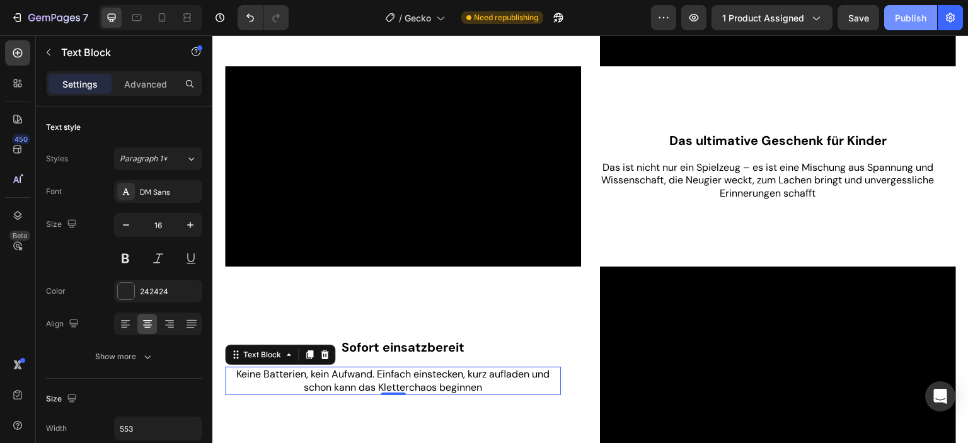
click at [902, 23] on div "Publish" at bounding box center [911, 17] width 32 height 13
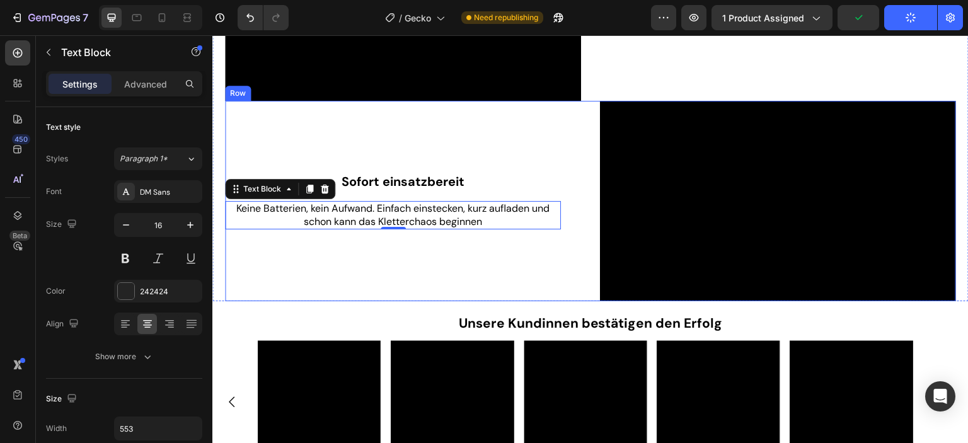
scroll to position [1014, 0]
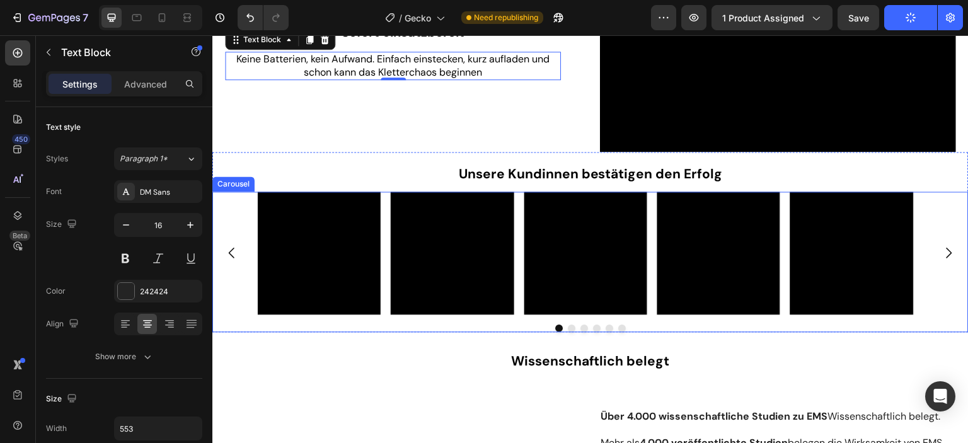
click at [953, 267] on div "Video Video Video Video Video Video" at bounding box center [590, 253] width 757 height 123
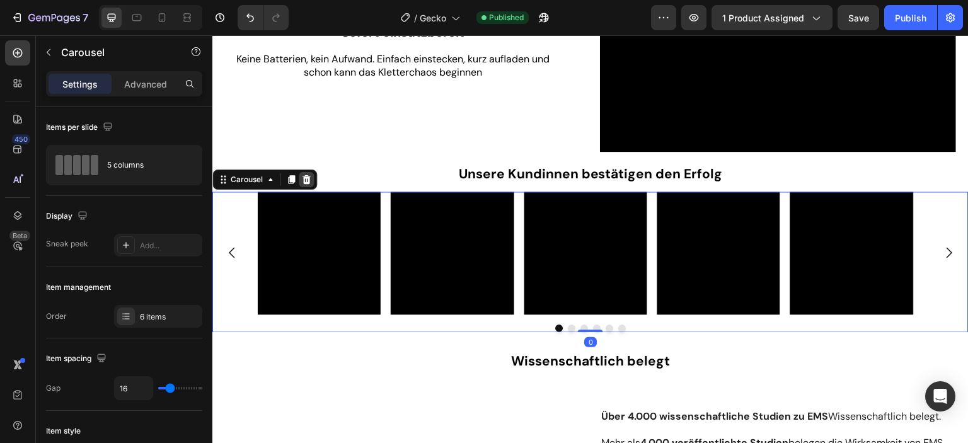
click at [305, 175] on icon at bounding box center [307, 179] width 8 height 9
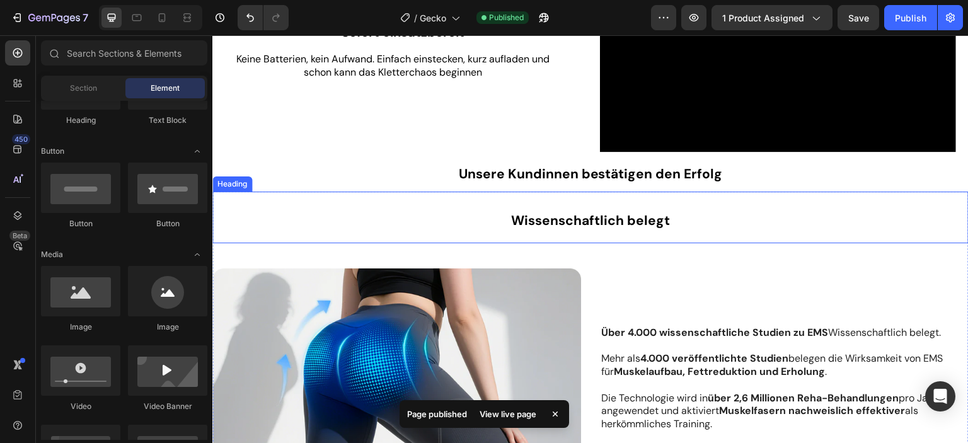
click at [762, 202] on h2 "Wissenschaftlich belegt" at bounding box center [590, 218] width 757 height 52
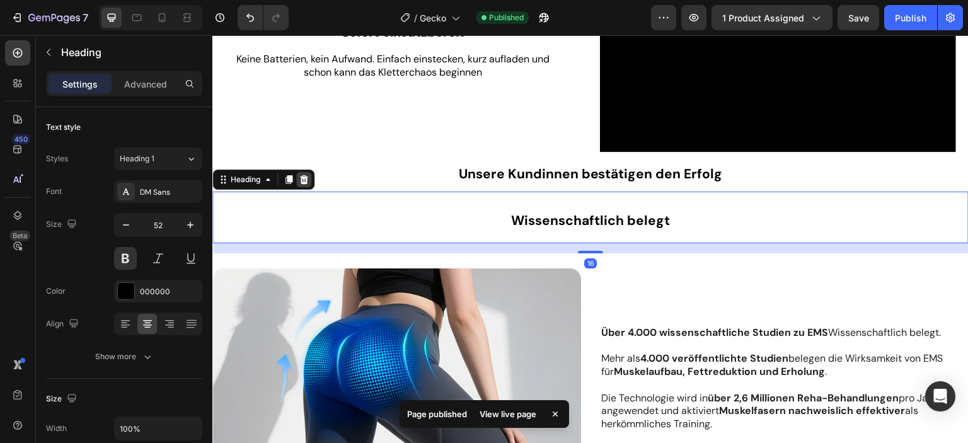
click at [306, 175] on icon at bounding box center [304, 179] width 8 height 9
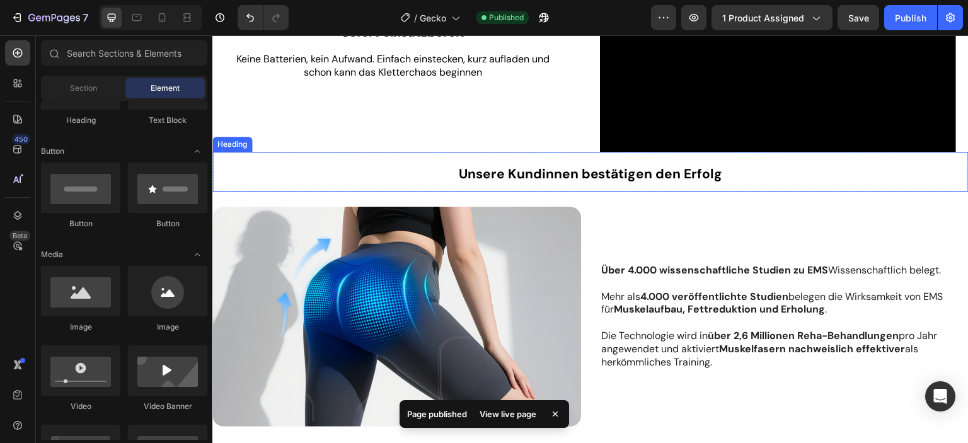
click at [445, 168] on h2 "Unsere Kundinnen bestätigen den Erfolg" at bounding box center [590, 172] width 757 height 40
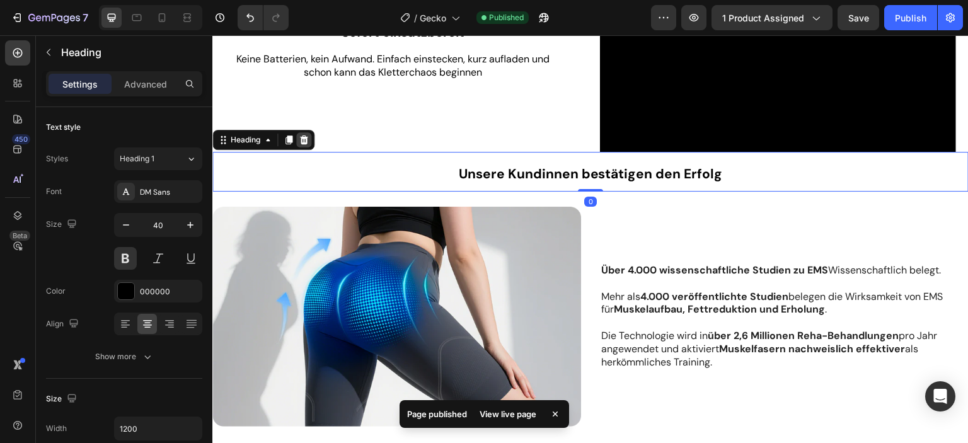
click at [305, 135] on icon at bounding box center [304, 139] width 8 height 9
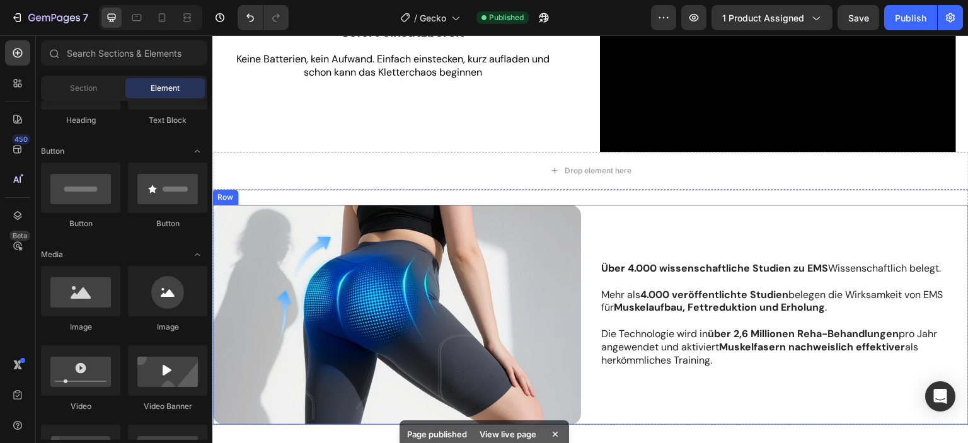
click at [657, 206] on div "Über 4.000 wissenschaftliche Studien zu EMS Wissenschaftlich belegt. Mehr als 4…" at bounding box center [784, 315] width 369 height 221
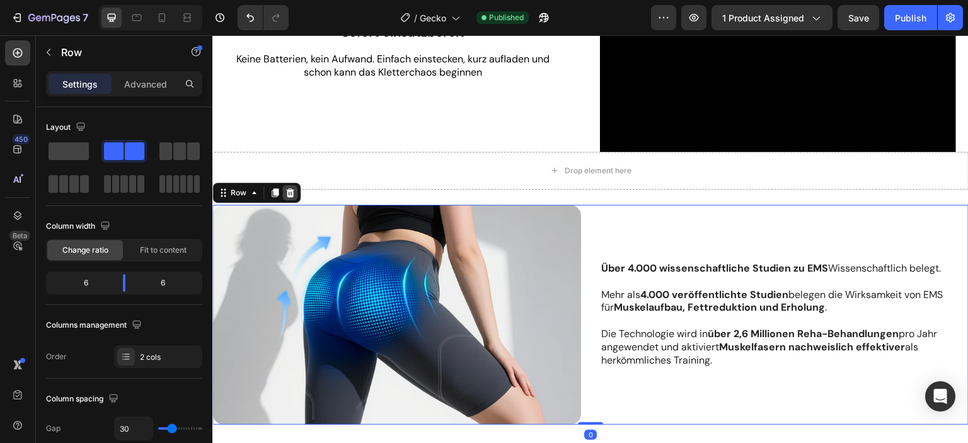
click at [292, 188] on icon at bounding box center [290, 192] width 8 height 9
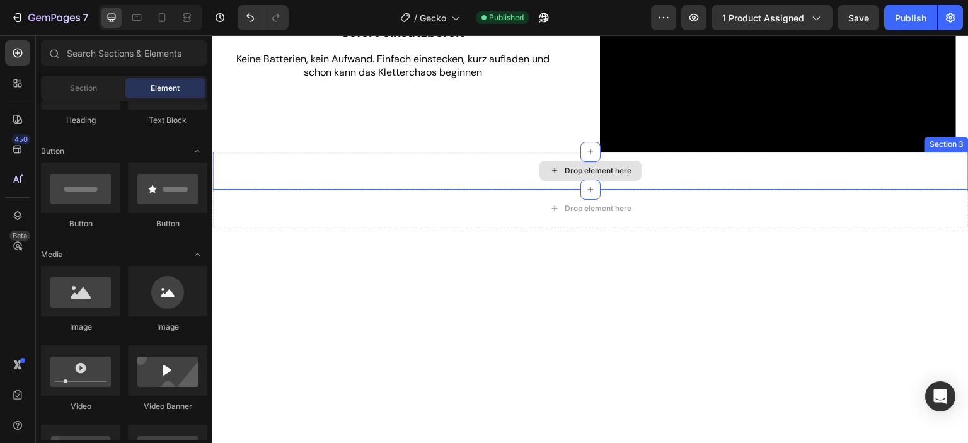
click at [396, 169] on div "Drop element here" at bounding box center [590, 171] width 757 height 38
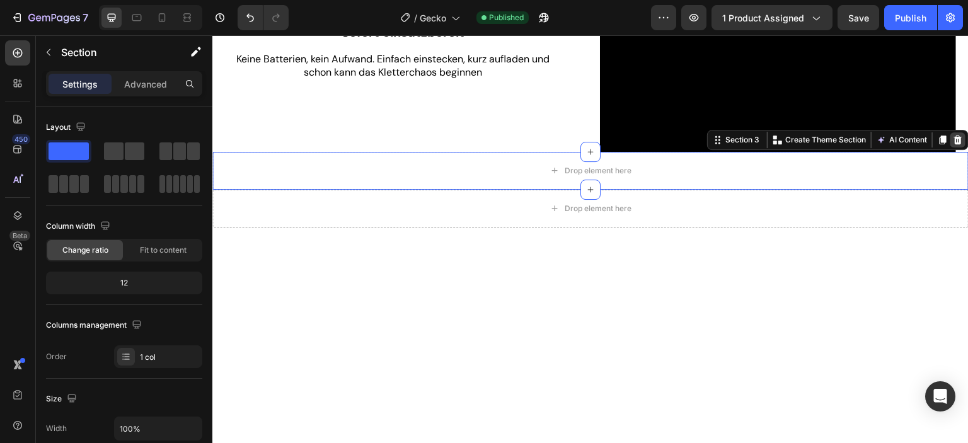
click at [955, 135] on icon at bounding box center [959, 139] width 8 height 9
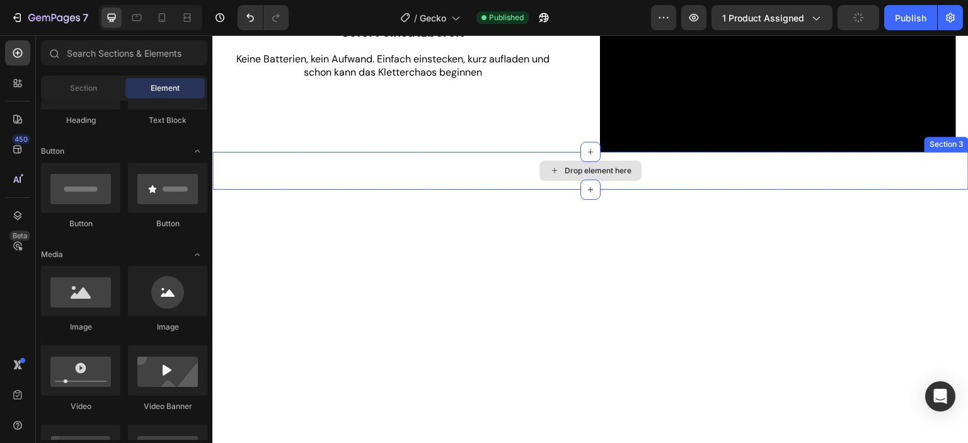
click at [784, 177] on div "Drop element here" at bounding box center [590, 171] width 757 height 38
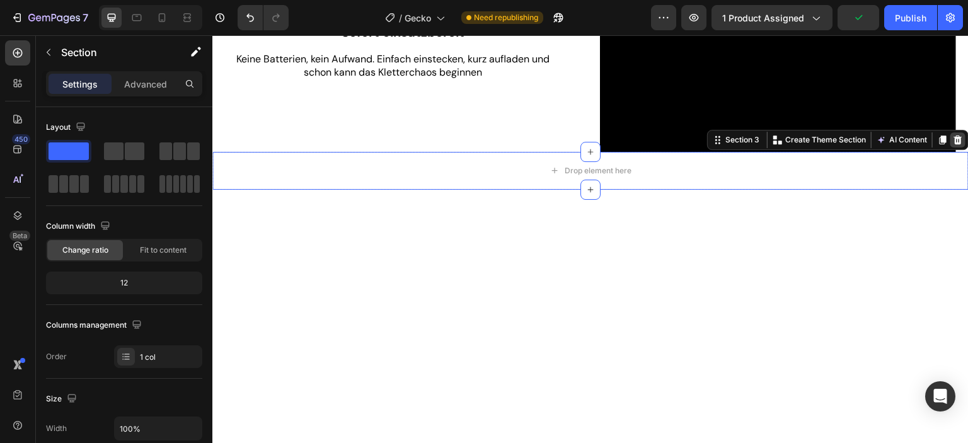
click at [955, 135] on icon at bounding box center [959, 139] width 8 height 9
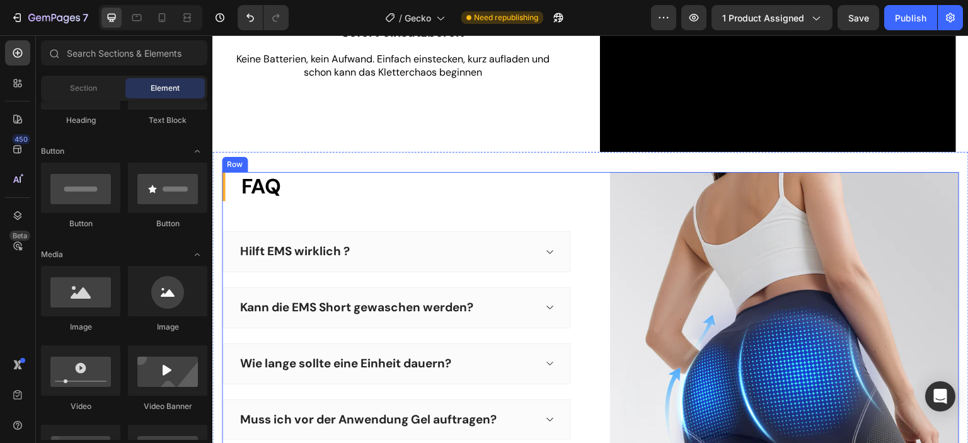
click at [586, 190] on div "FAQ Heading Hilft EMS wirklich ? Kann die EMS Short gewaschen werden? Wie lange…" at bounding box center [591, 357] width 738 height 370
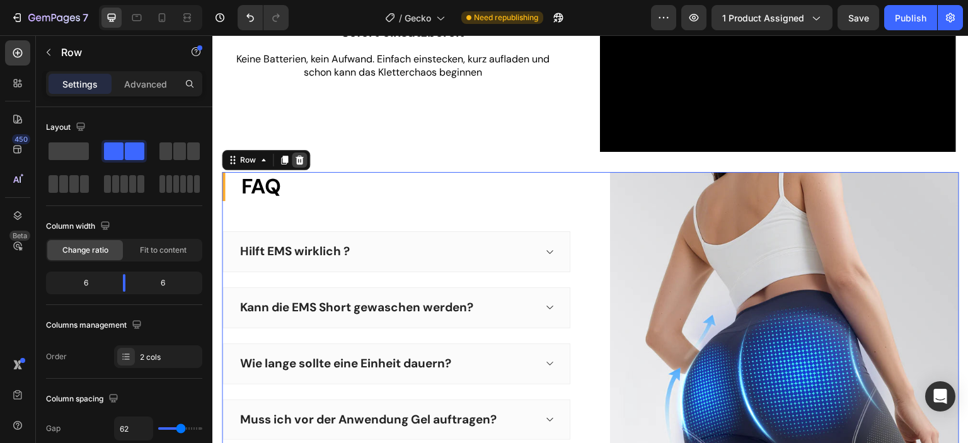
click at [302, 155] on icon at bounding box center [300, 159] width 8 height 9
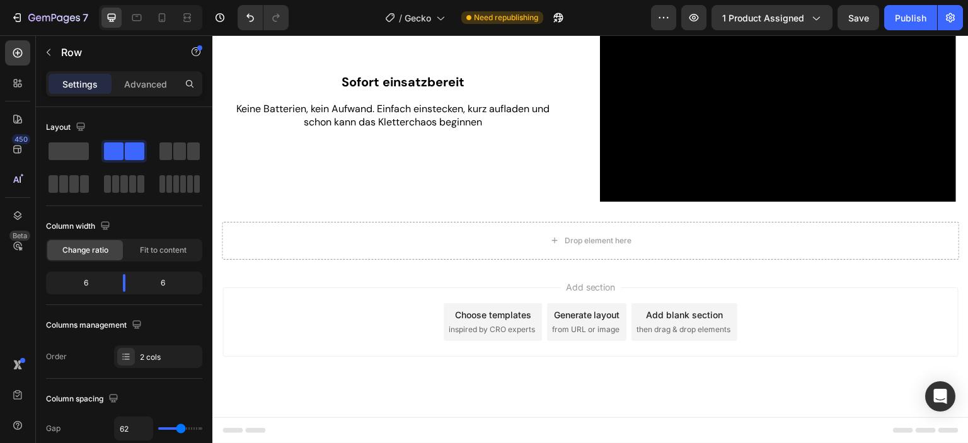
scroll to position [956, 0]
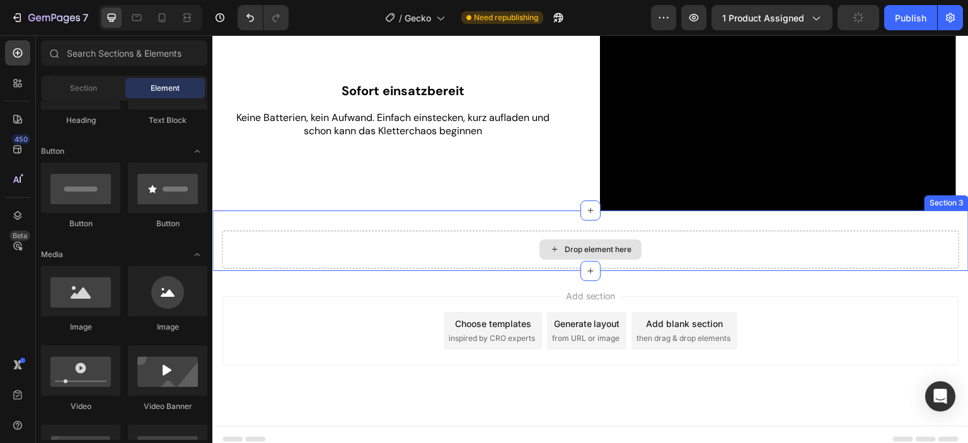
click at [769, 236] on div "Drop element here" at bounding box center [591, 250] width 738 height 38
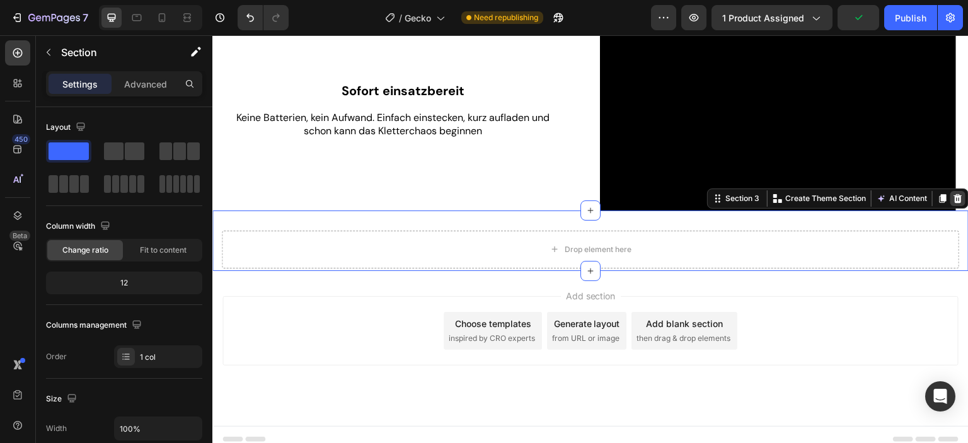
click at [953, 194] on icon at bounding box center [958, 199] width 10 height 10
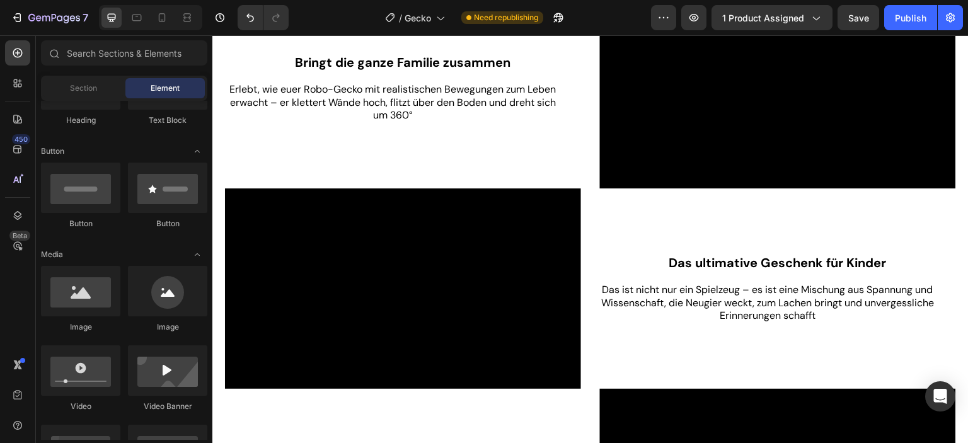
scroll to position [202, 0]
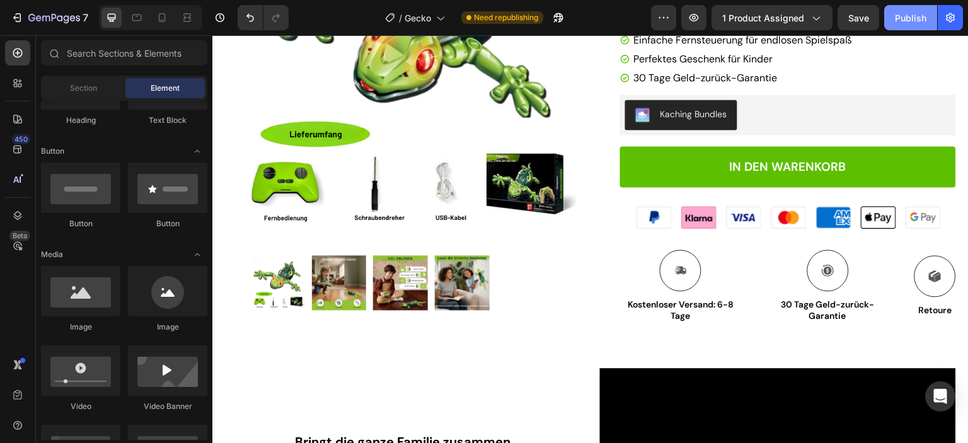
click at [912, 19] on div "Publish" at bounding box center [911, 17] width 32 height 13
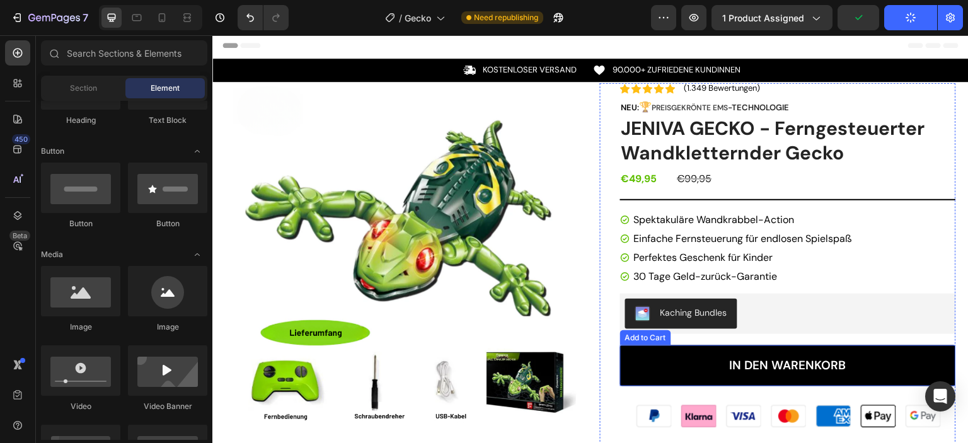
scroll to position [0, 0]
